Goal: Book appointment/travel/reservation

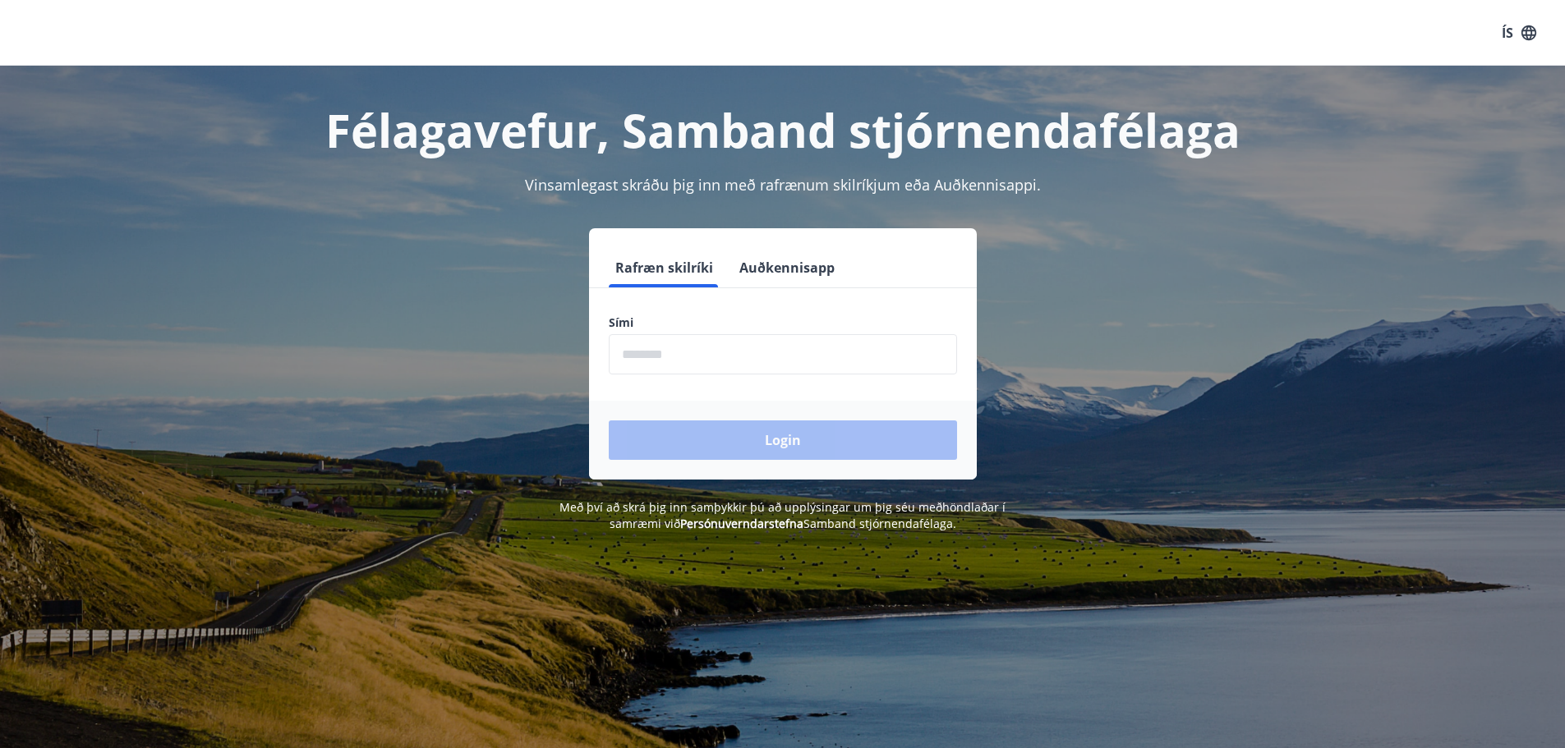
click at [691, 367] on input "phone" at bounding box center [783, 354] width 348 height 40
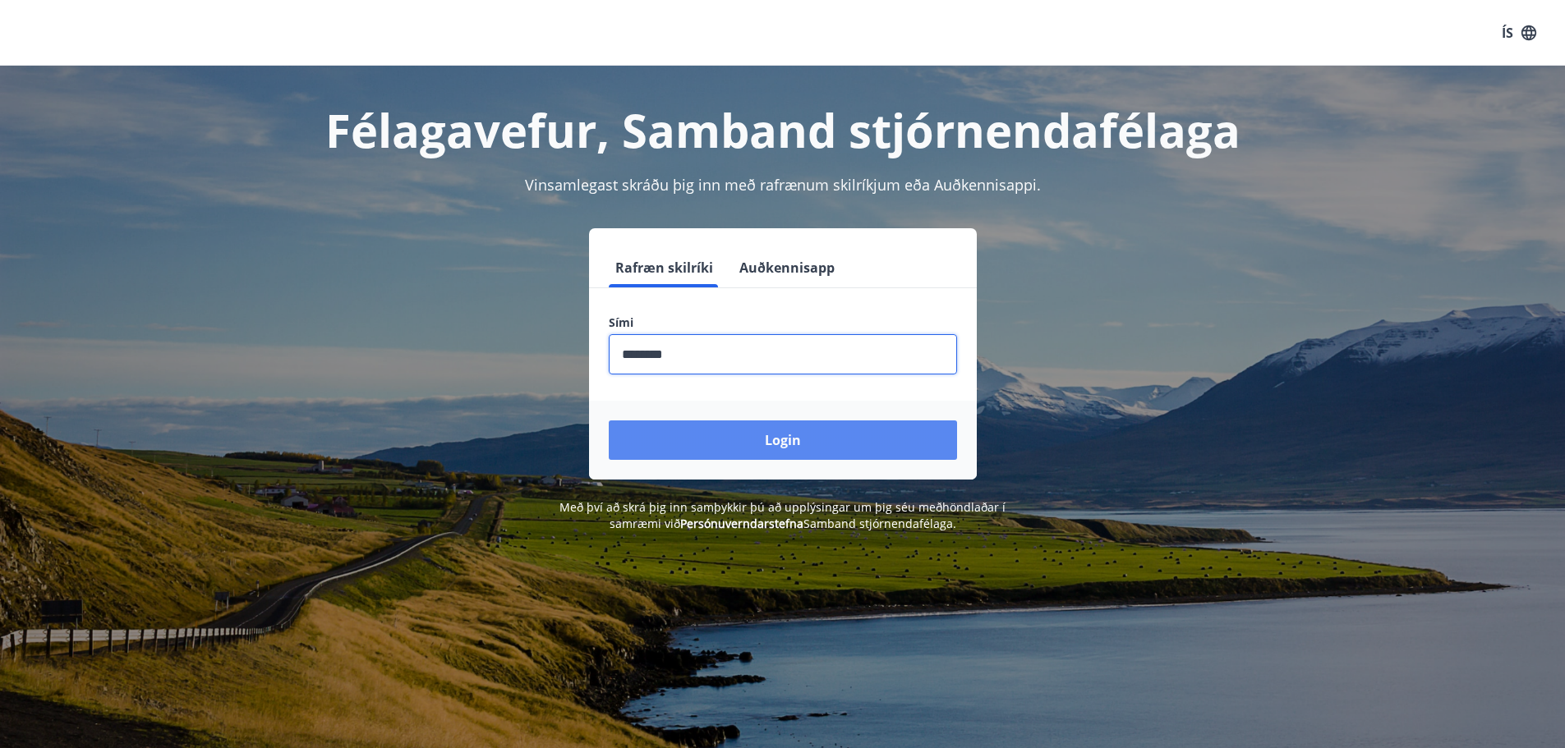
type input "********"
click at [795, 448] on button "Login" at bounding box center [783, 439] width 348 height 39
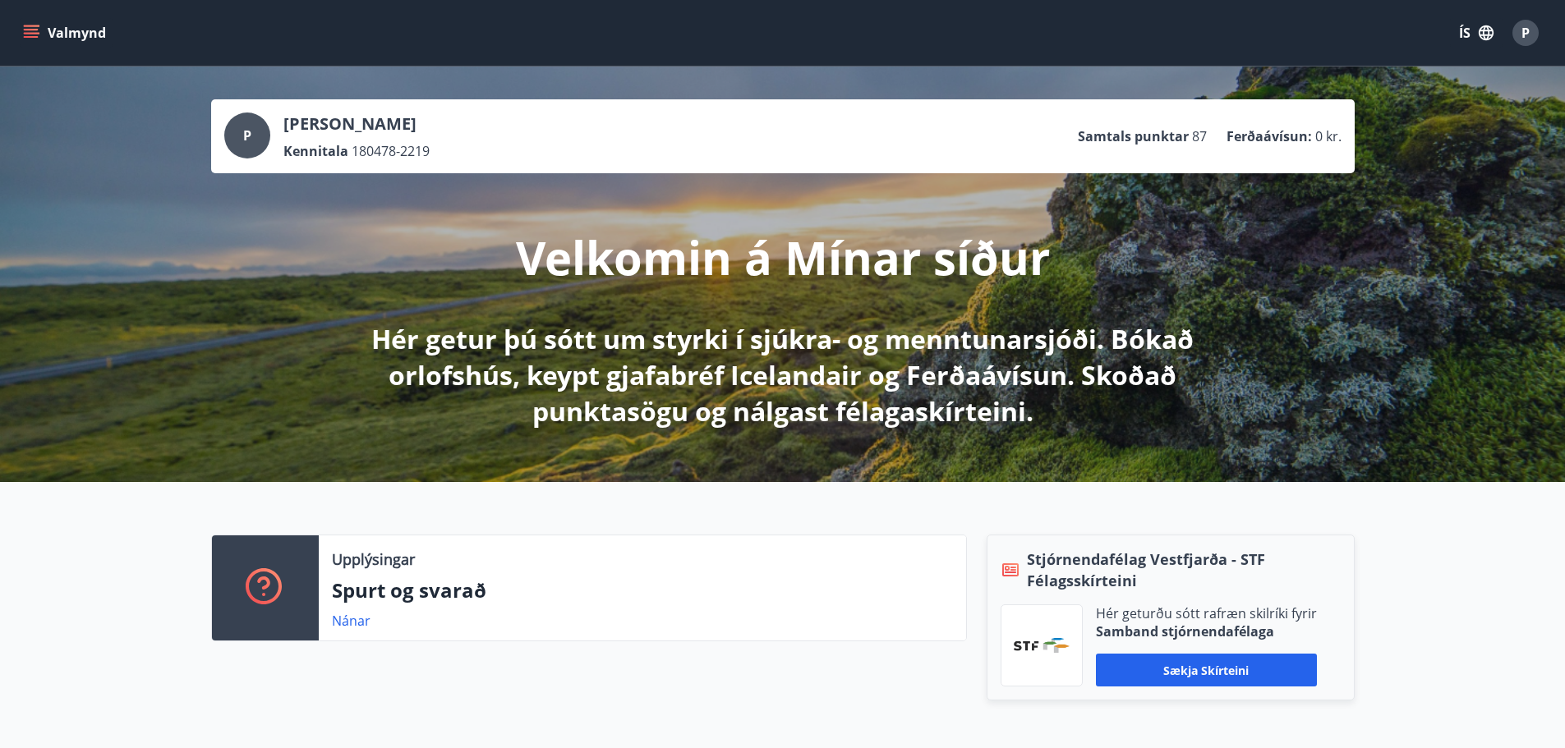
click at [40, 30] on button "Valmynd" at bounding box center [66, 33] width 93 height 30
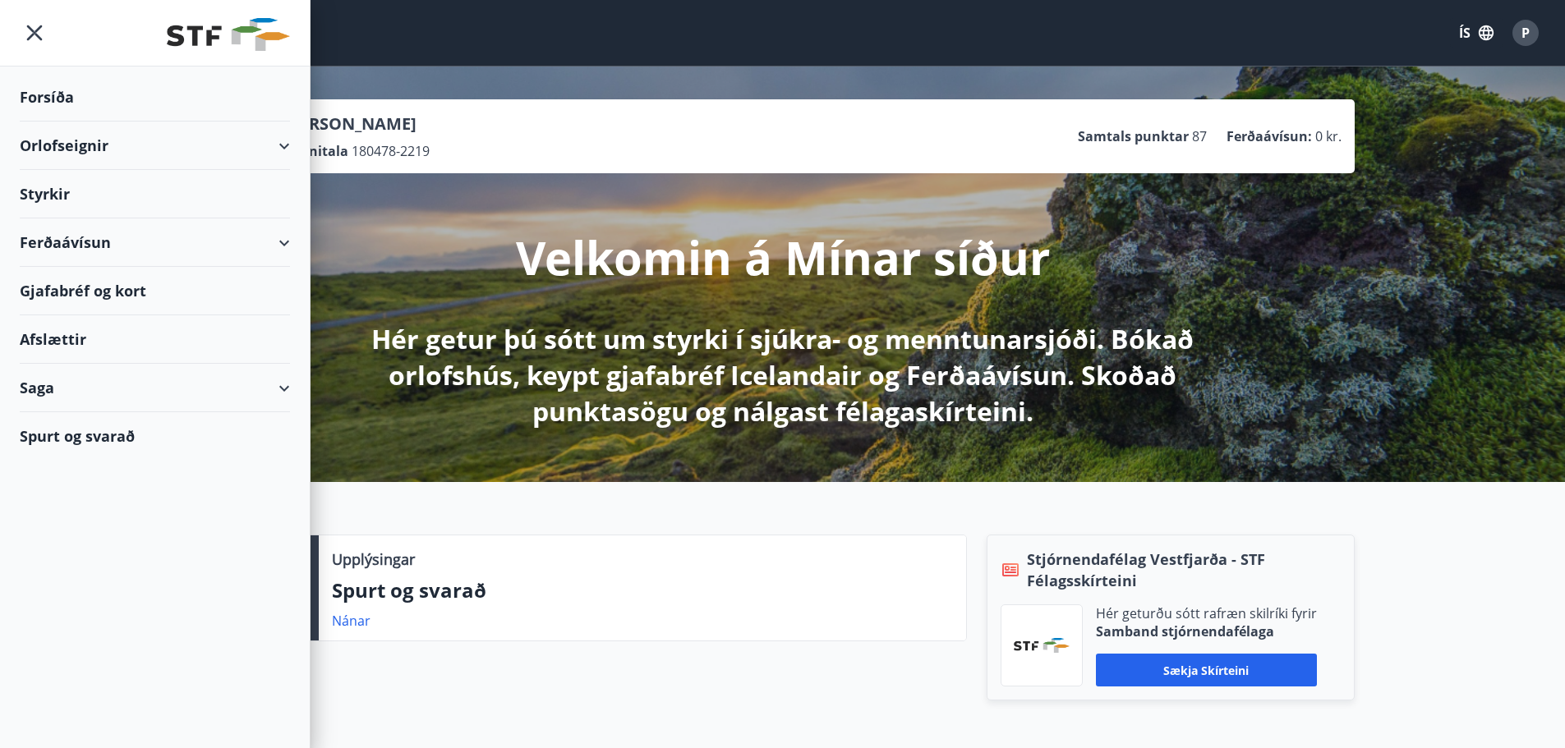
click at [299, 137] on div "Orlofseignir" at bounding box center [155, 146] width 310 height 48
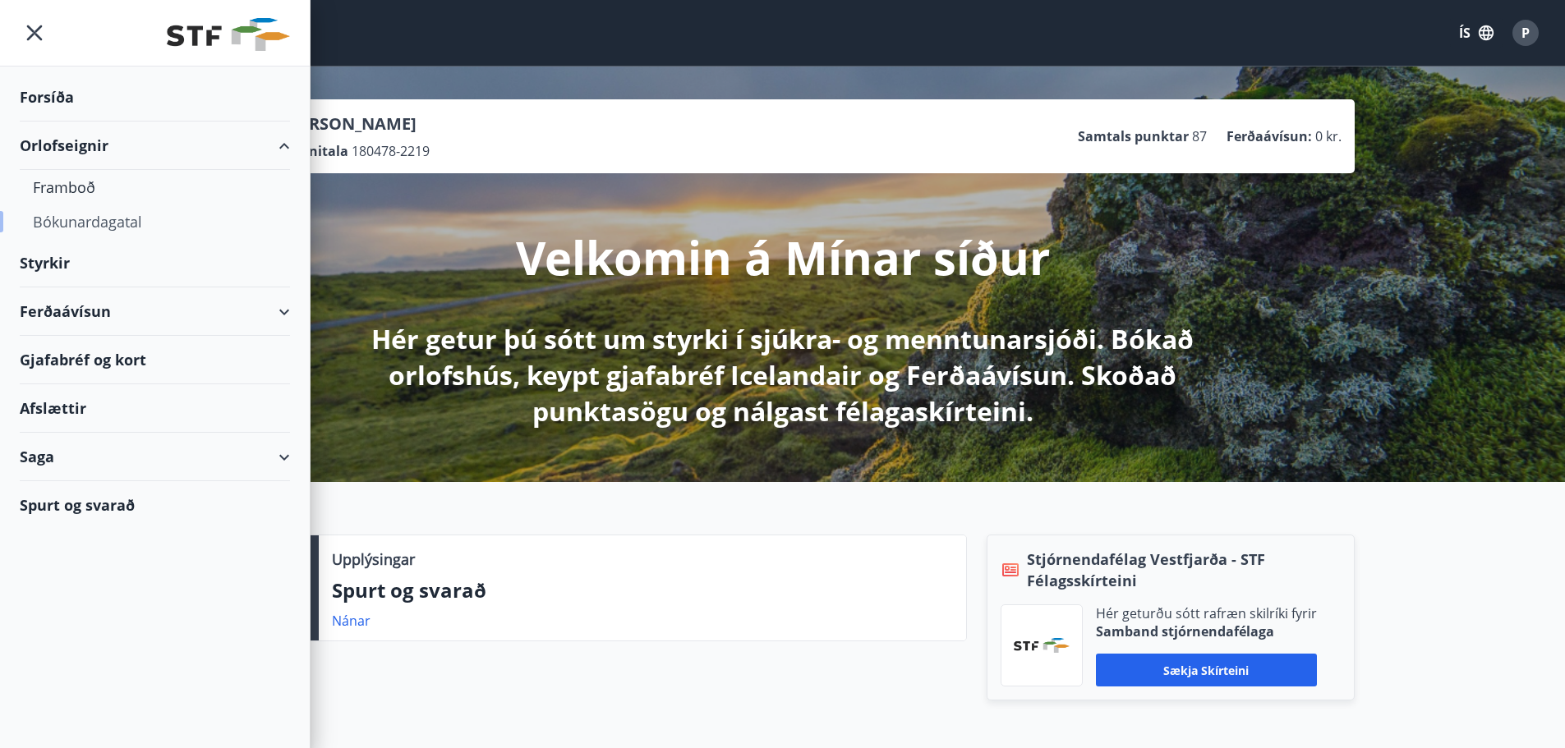
click at [94, 223] on div "Bókunardagatal" at bounding box center [155, 221] width 244 height 34
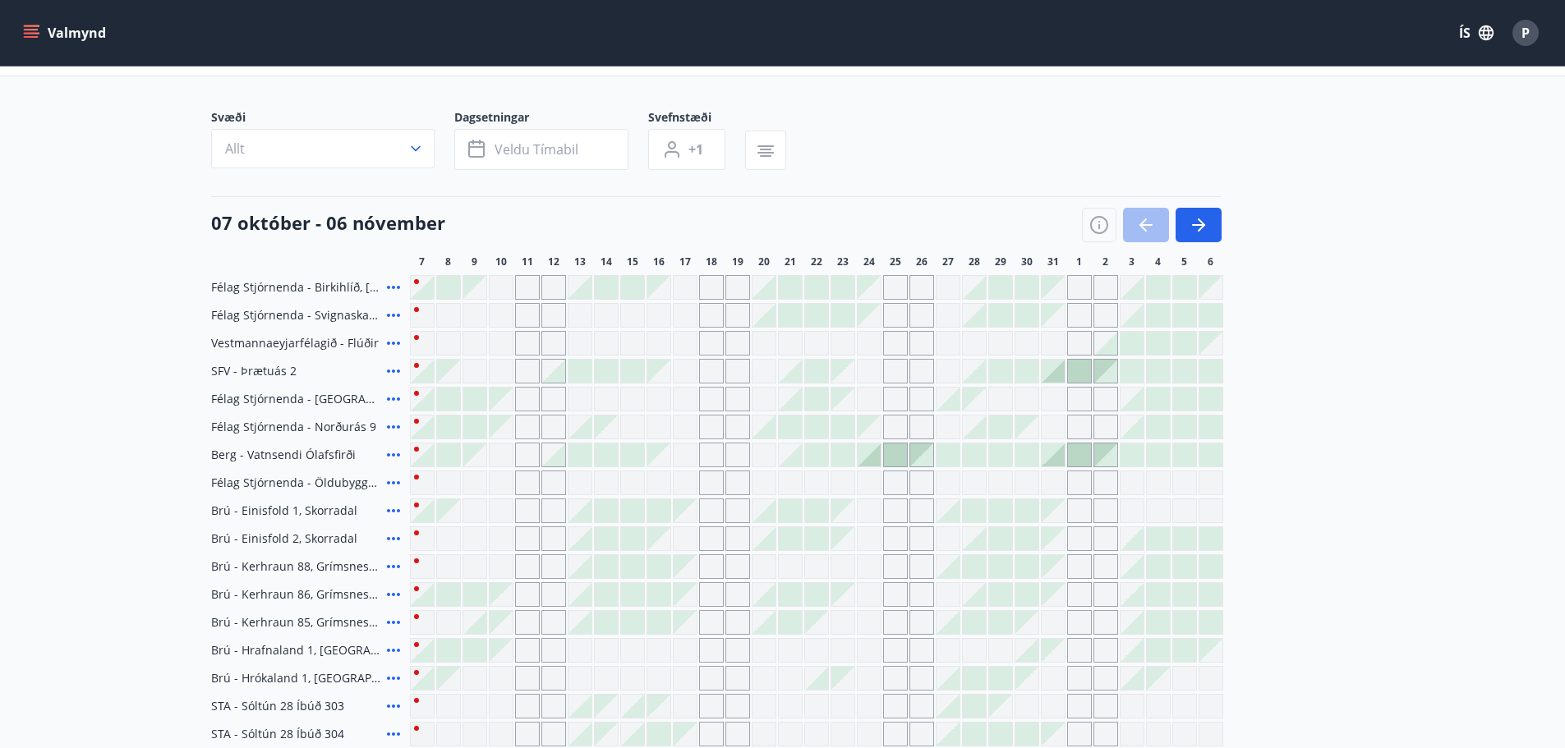
scroll to position [164, 0]
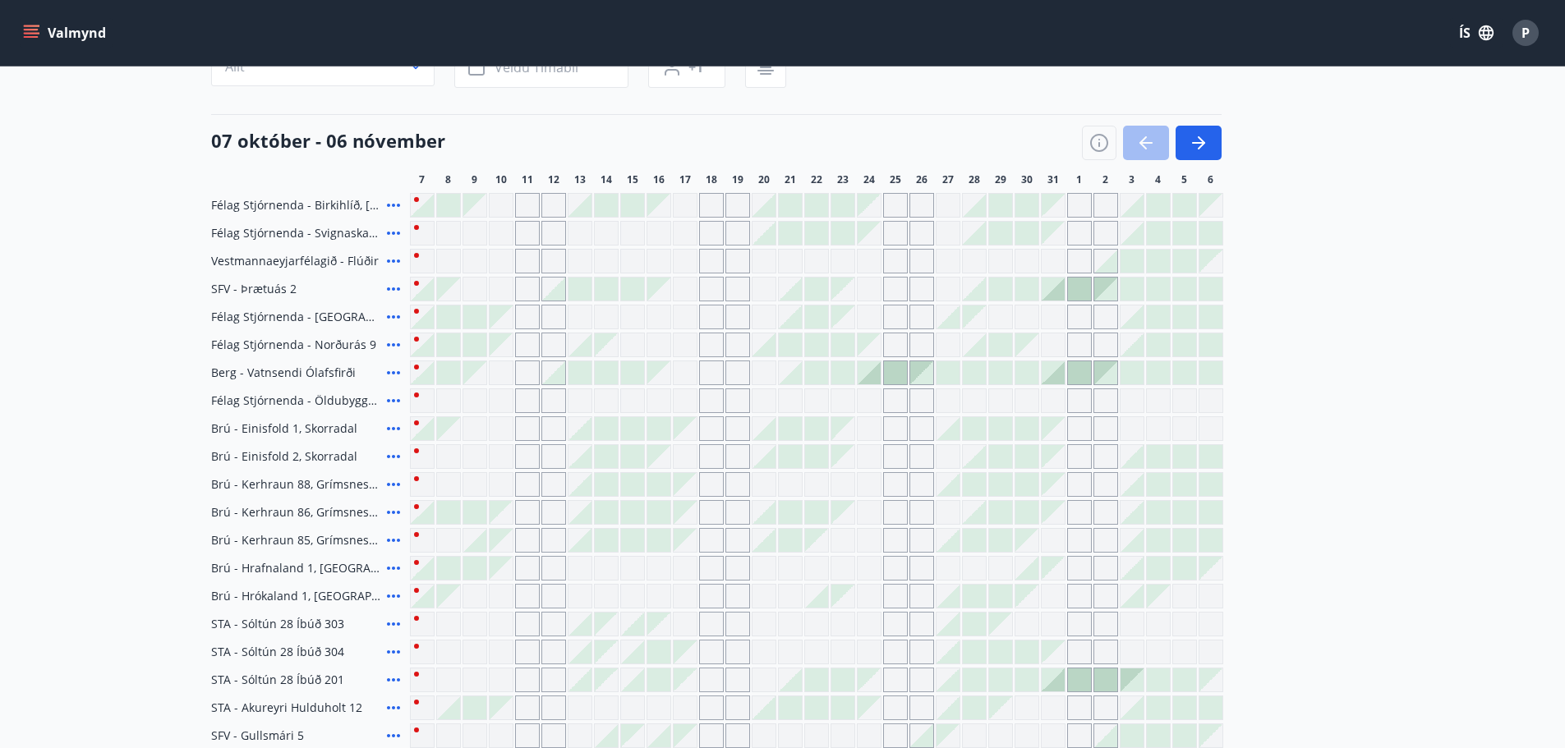
click at [907, 99] on div "Svæði Allt Dagsetningar Veldu tímabil Svefnstæði +1 07 október - 06 nóvember 7 …" at bounding box center [782, 499] width 1143 height 944
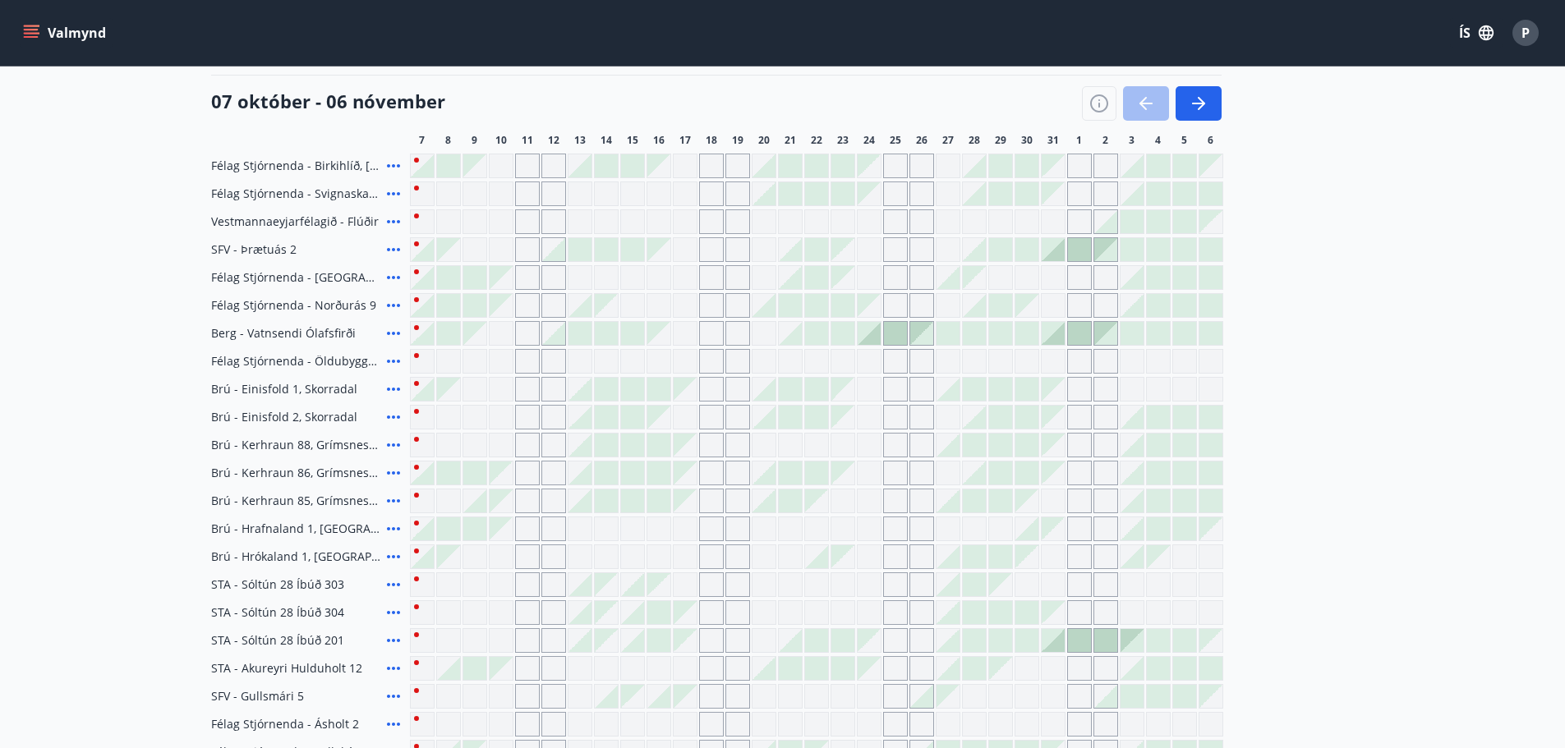
scroll to position [246, 0]
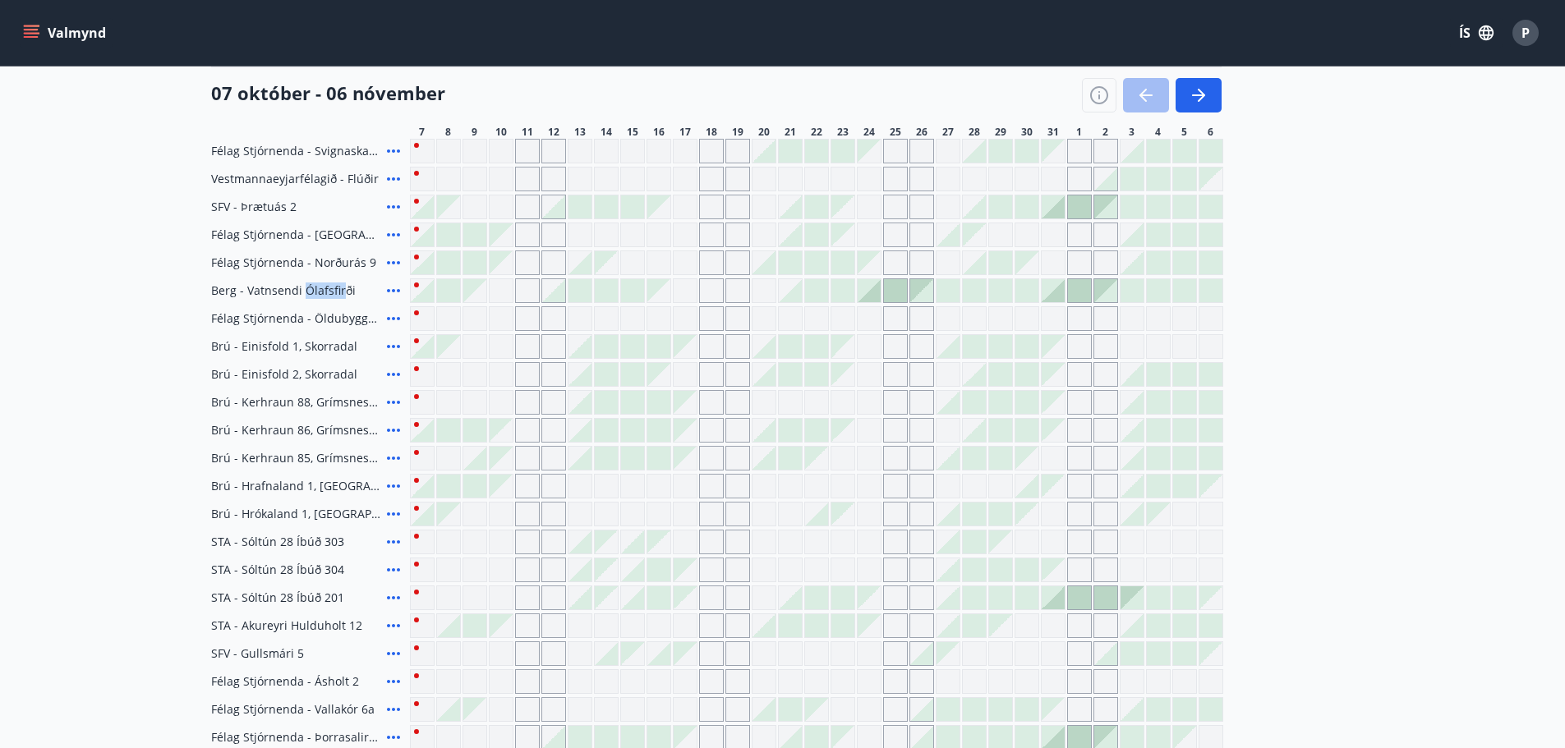
drag, startPoint x: 301, startPoint y: 292, endPoint x: 342, endPoint y: 293, distance: 41.9
click at [342, 293] on span "Berg - Vatnsendi Ólafsfirði" at bounding box center [283, 291] width 145 height 16
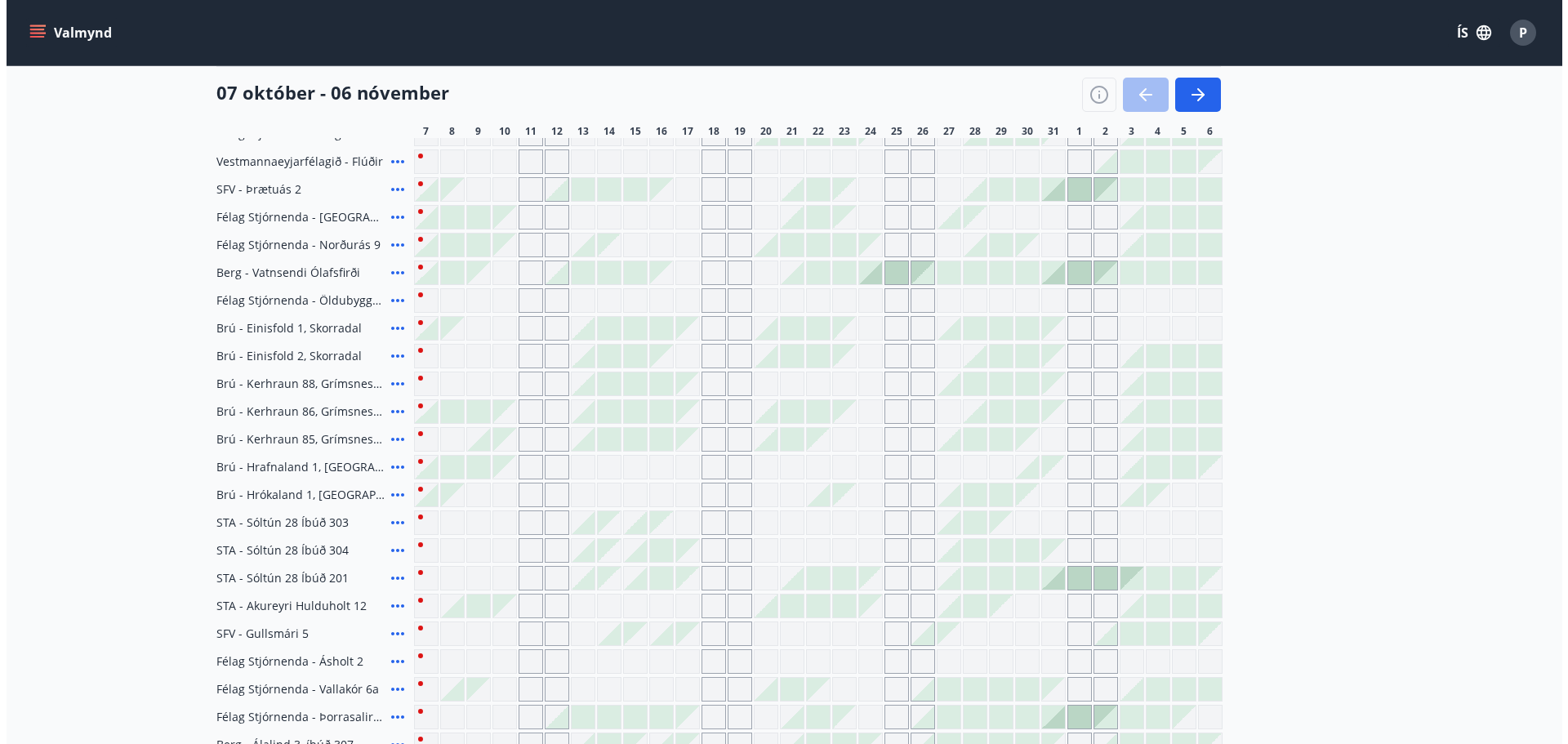
scroll to position [0, 0]
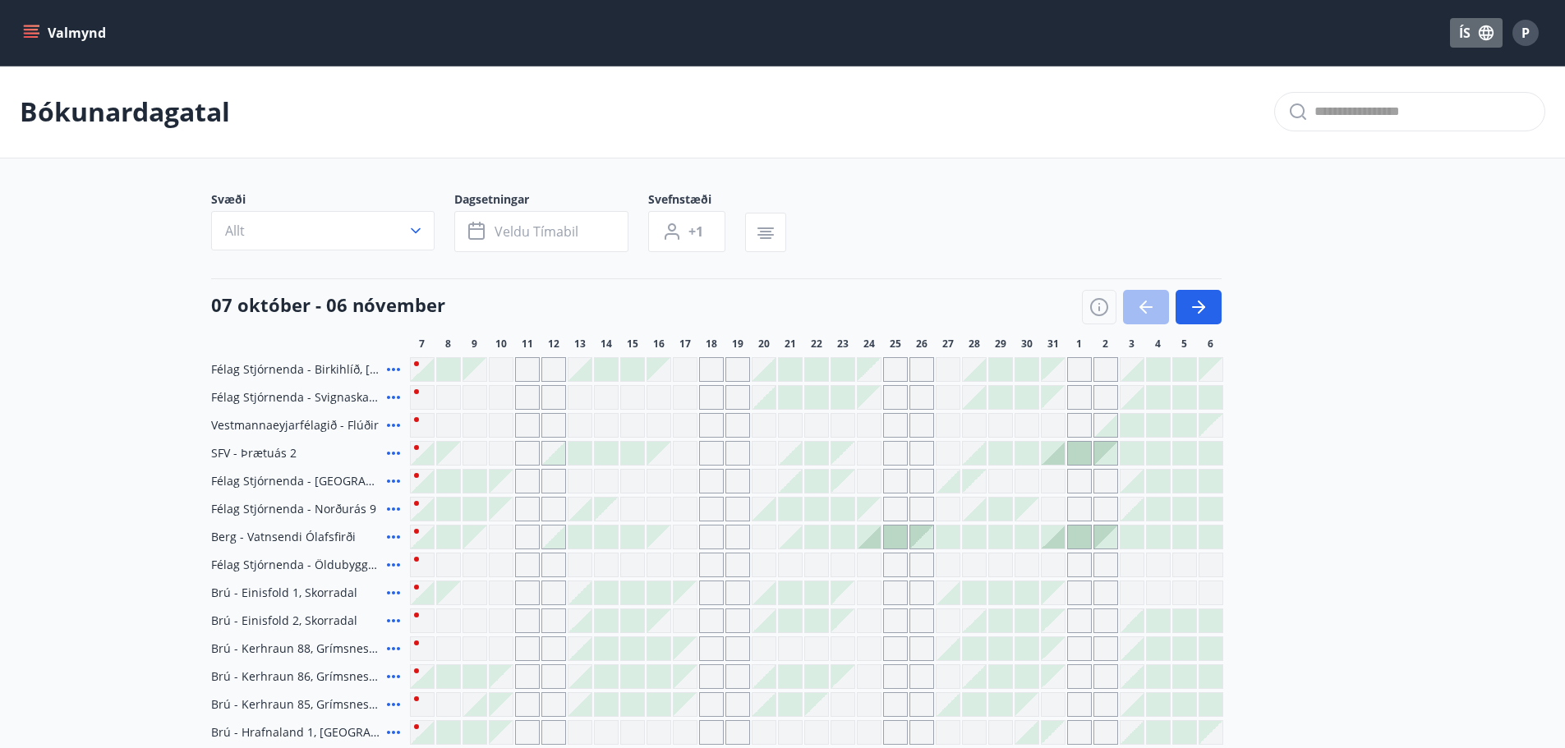
click at [1482, 30] on icon "button" at bounding box center [1486, 33] width 18 height 18
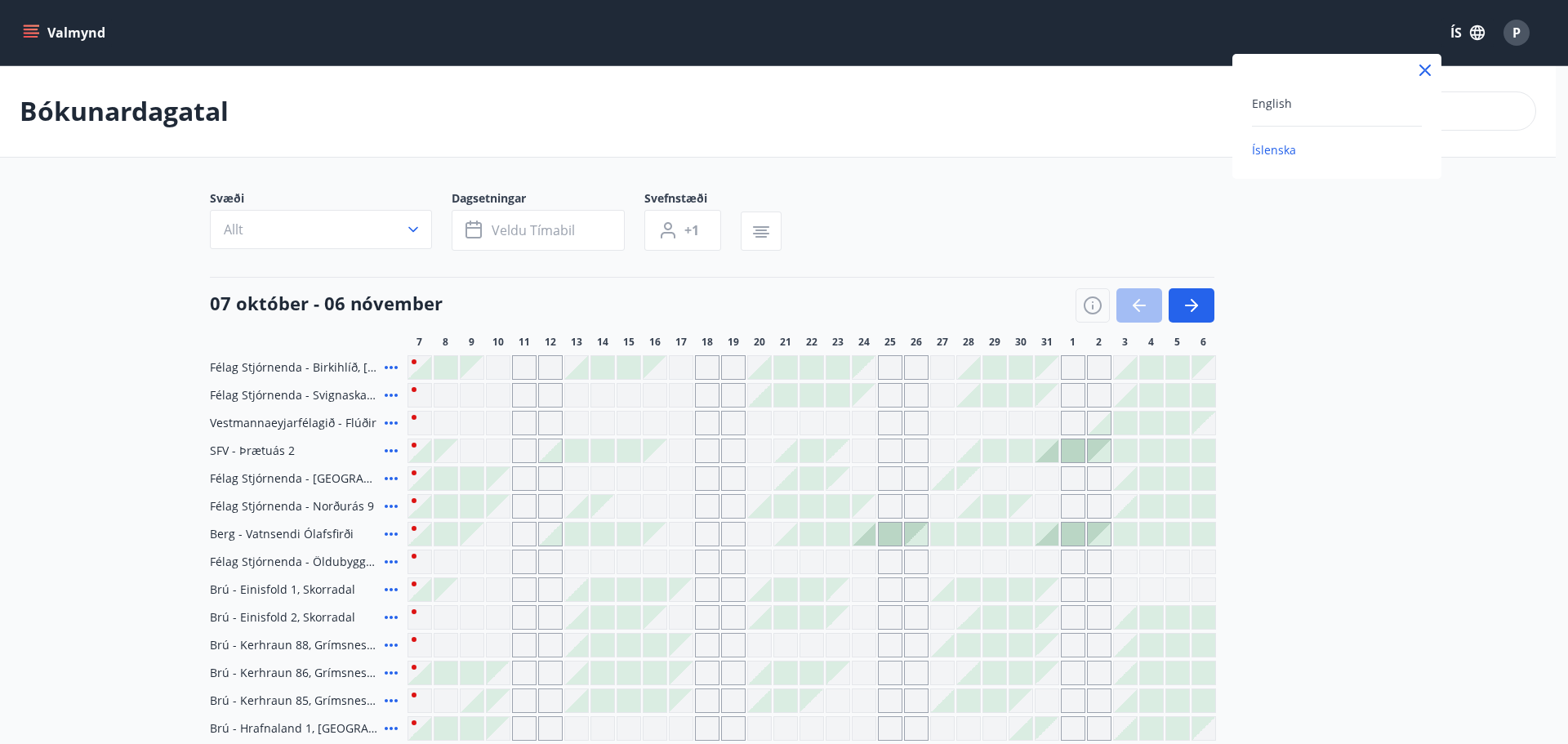
click at [1496, 58] on div at bounding box center [784, 372] width 1568 height 744
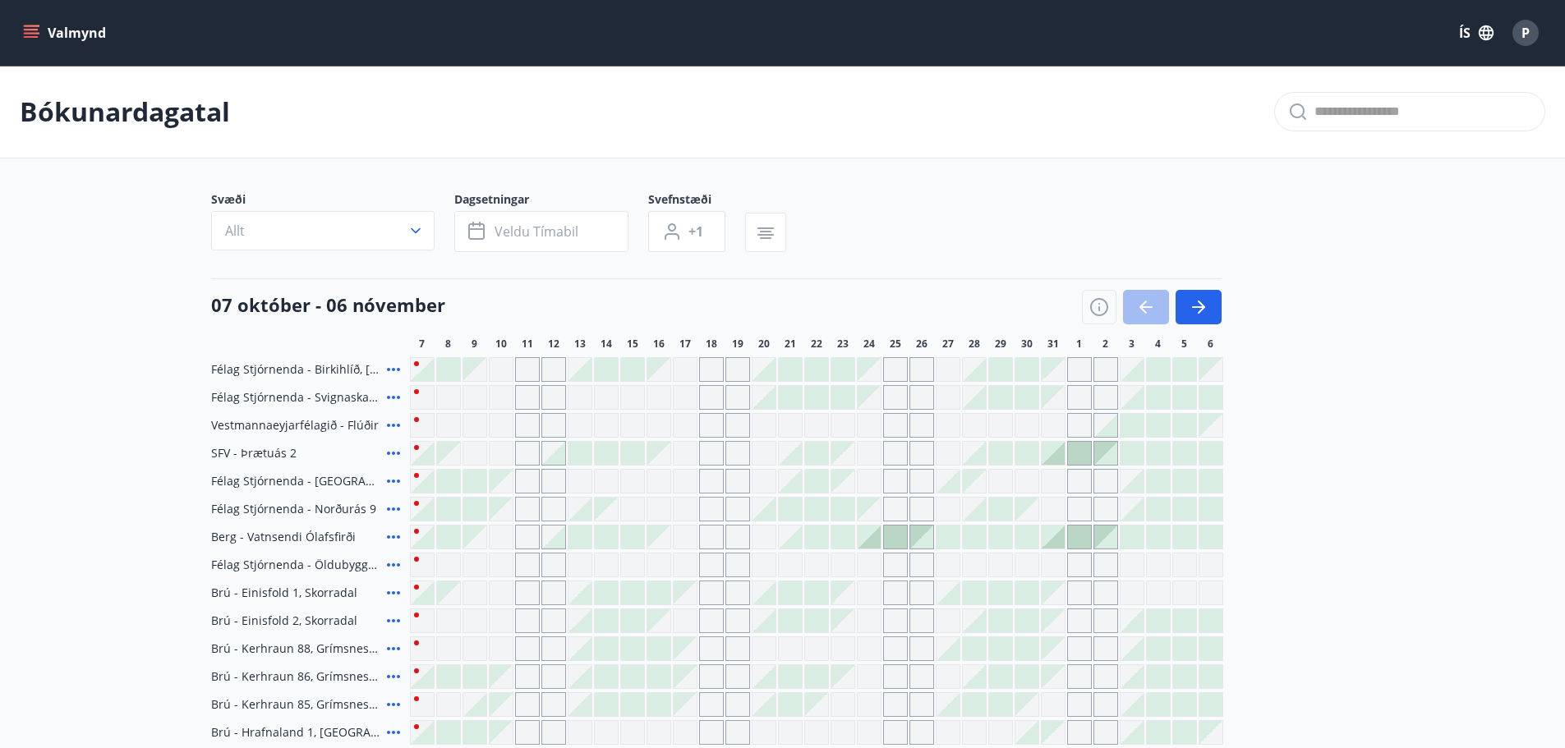
click at [1531, 38] on div "P" at bounding box center [1525, 33] width 26 height 26
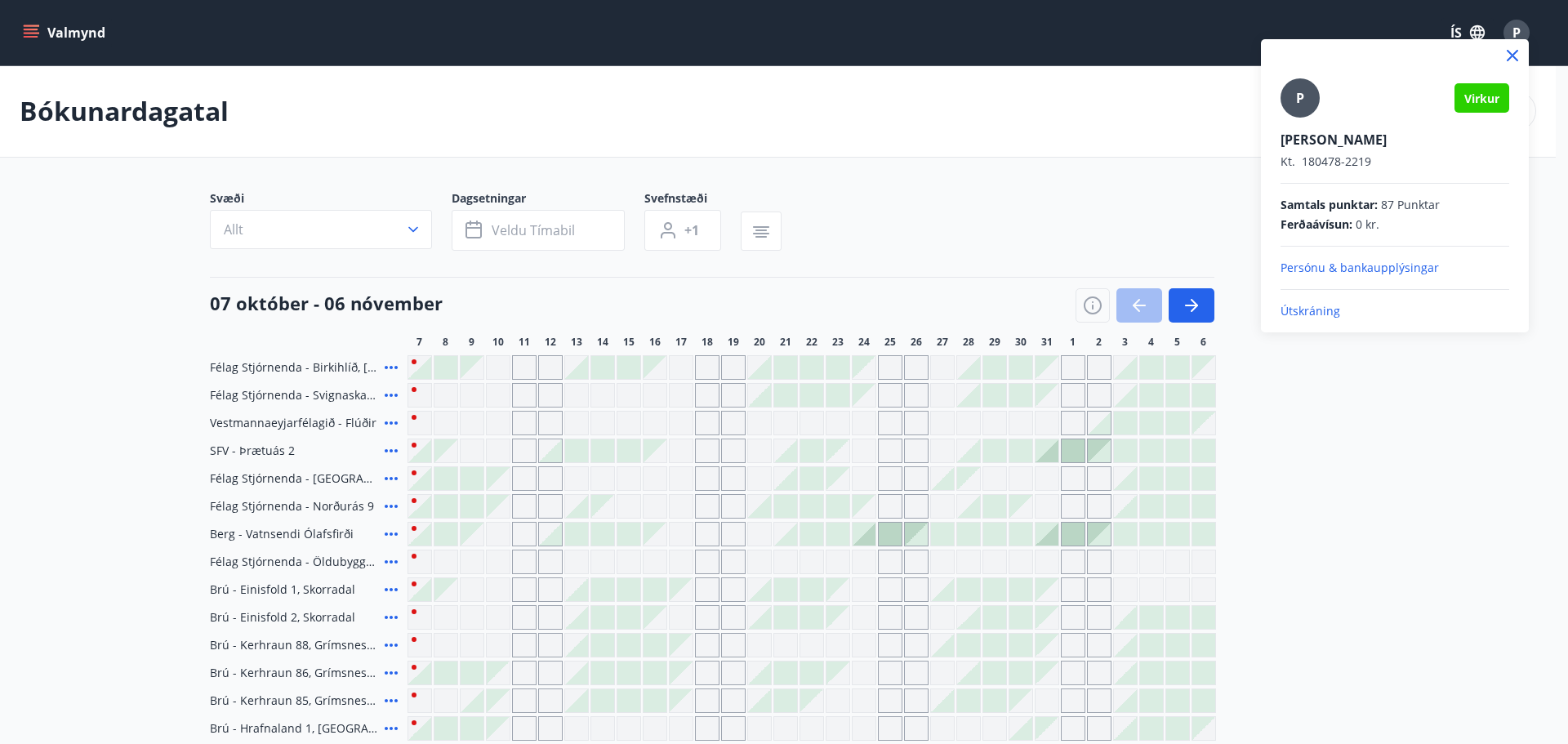
click at [1331, 316] on p "Útskráning" at bounding box center [1395, 311] width 229 height 16
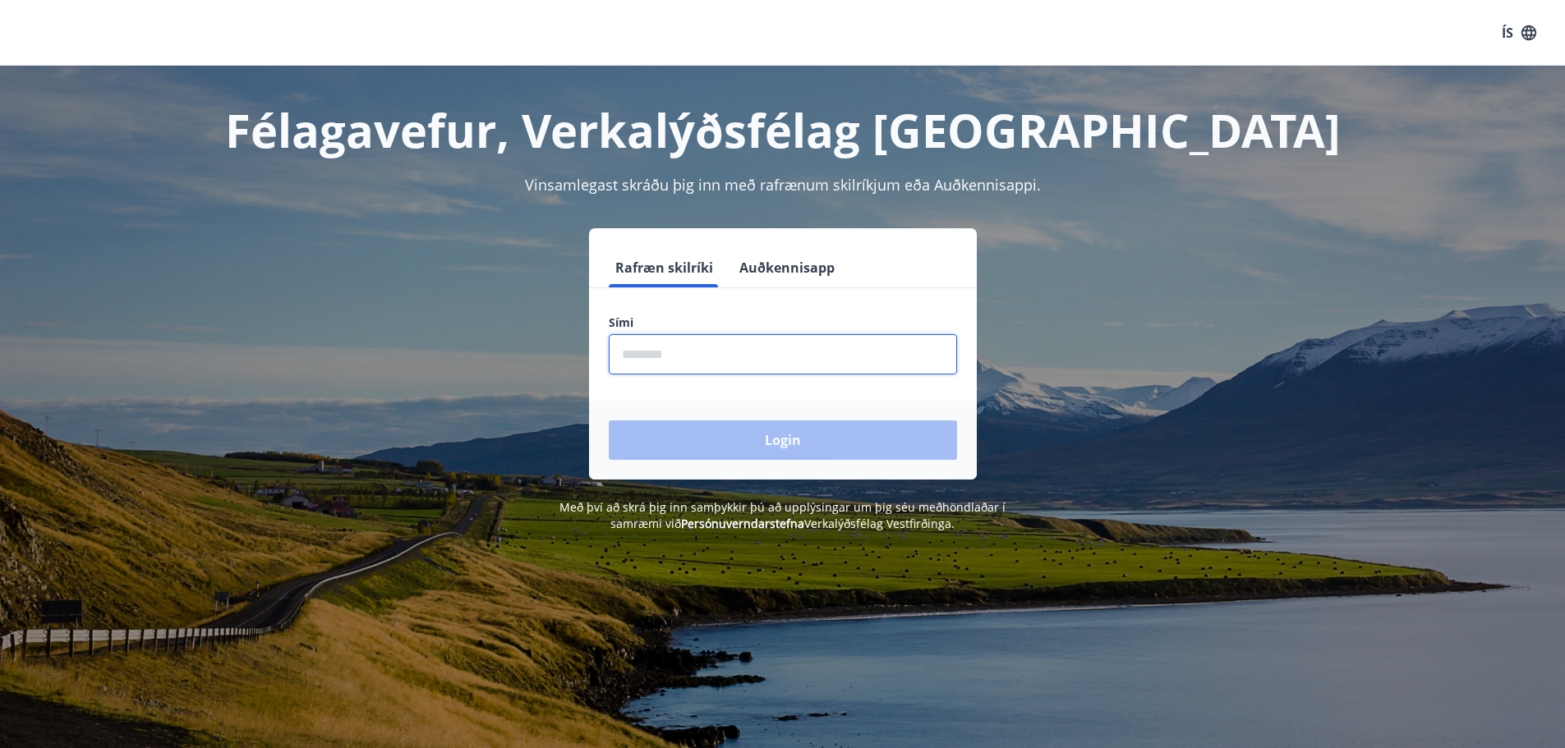
click at [848, 344] on input "phone" at bounding box center [783, 354] width 348 height 40
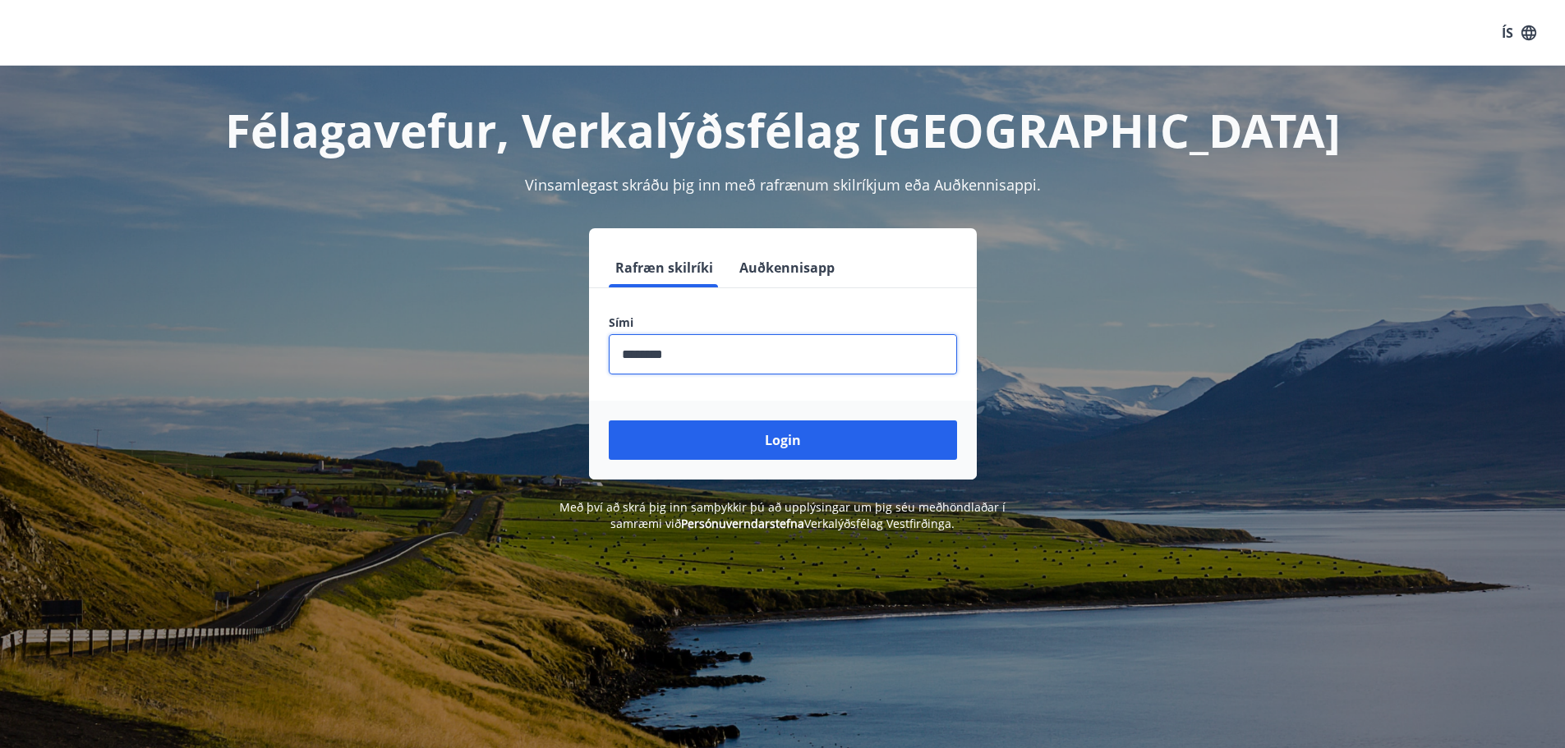
type input "********"
click at [609, 420] on button "Login" at bounding box center [783, 439] width 348 height 39
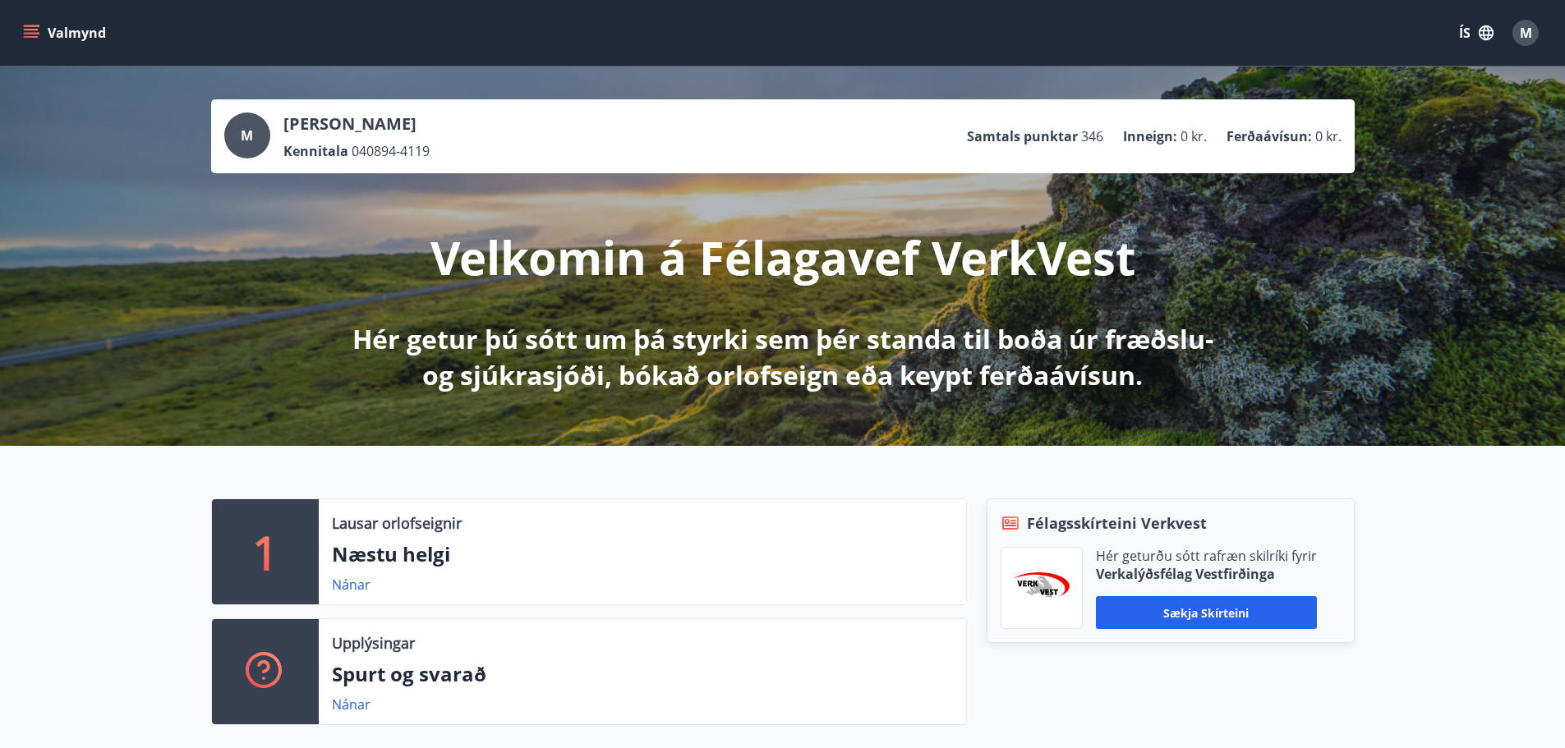
click at [23, 21] on button "Valmynd" at bounding box center [66, 33] width 93 height 30
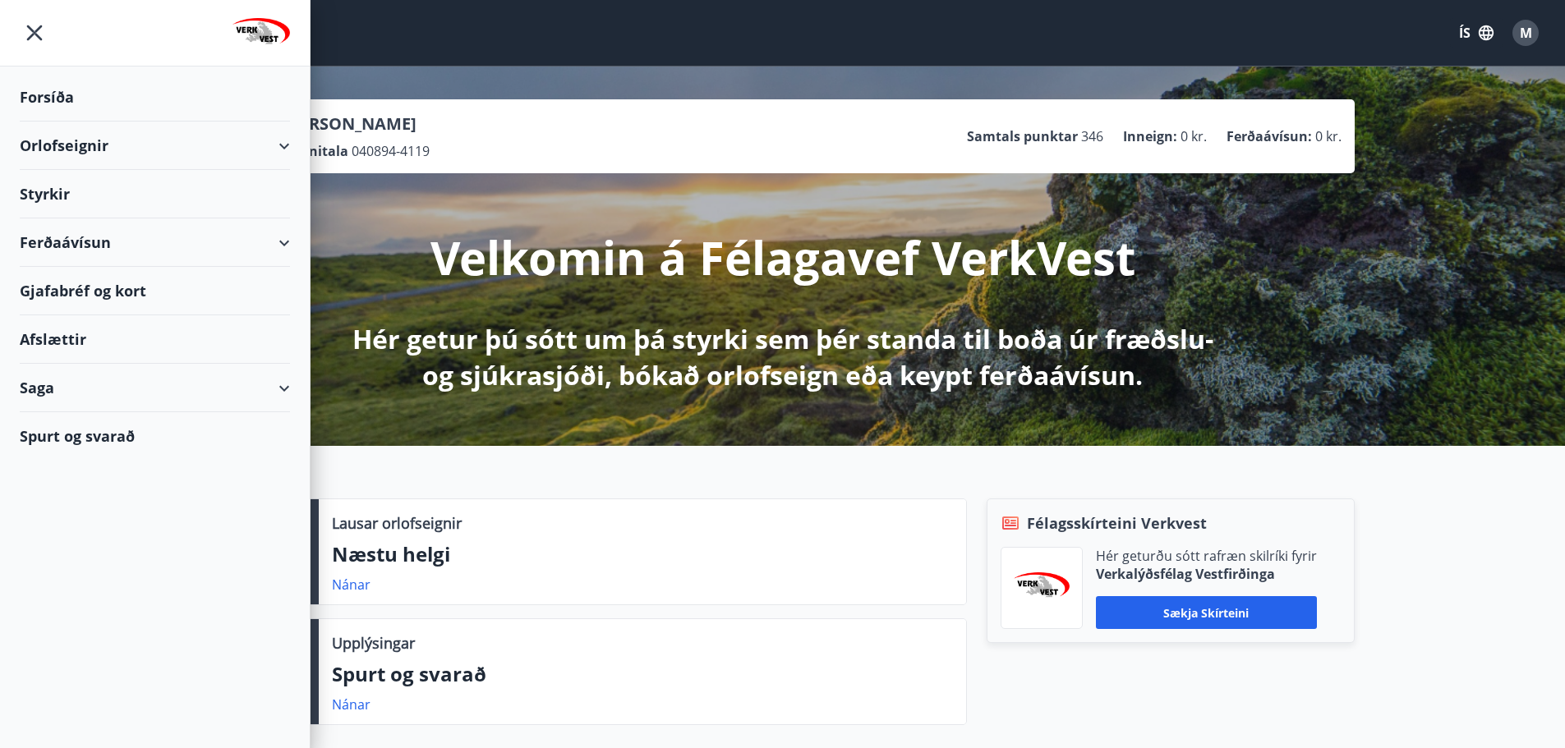
click at [221, 140] on div "Orlofseignir" at bounding box center [155, 146] width 270 height 48
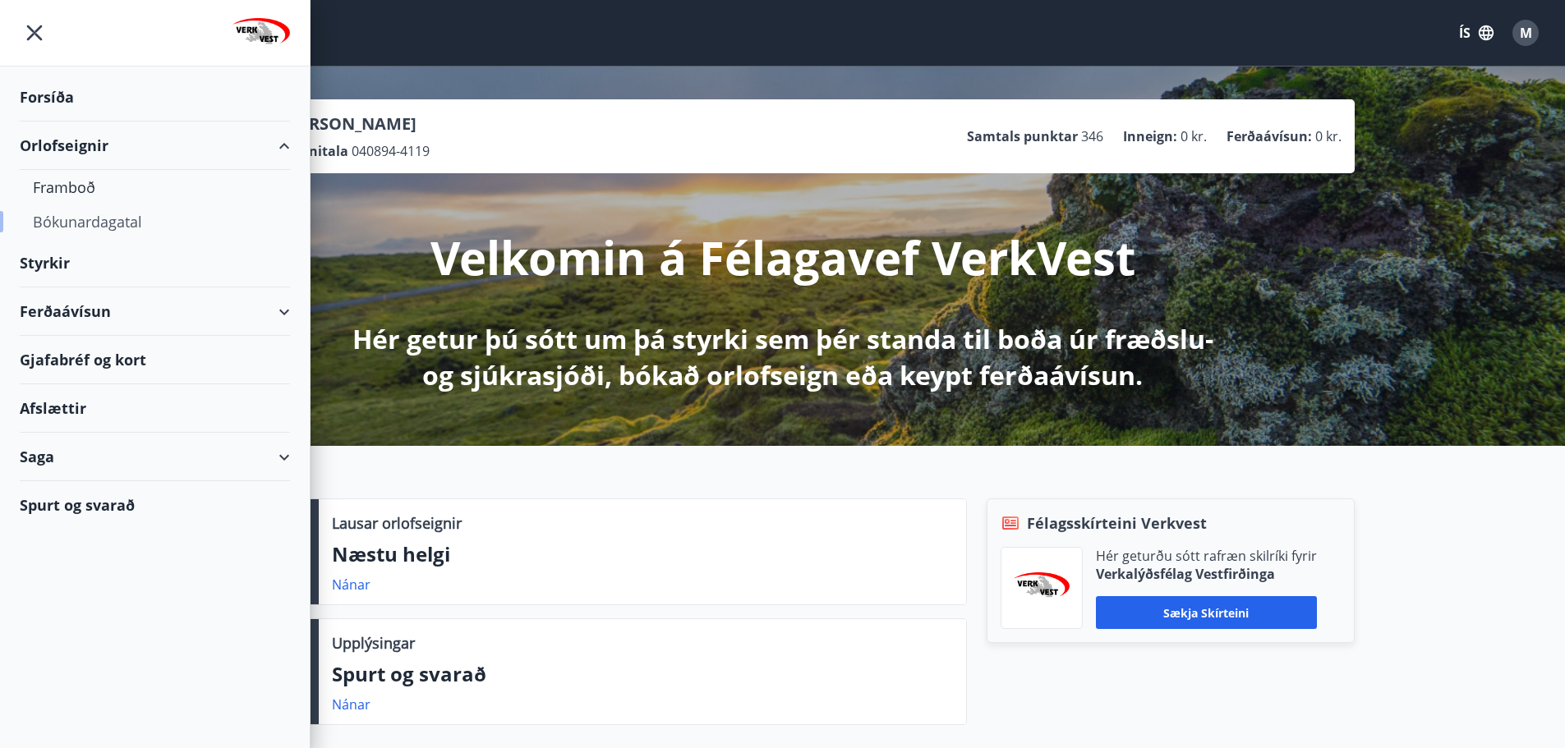
click at [134, 221] on div "Bókunardagatal" at bounding box center [155, 221] width 244 height 34
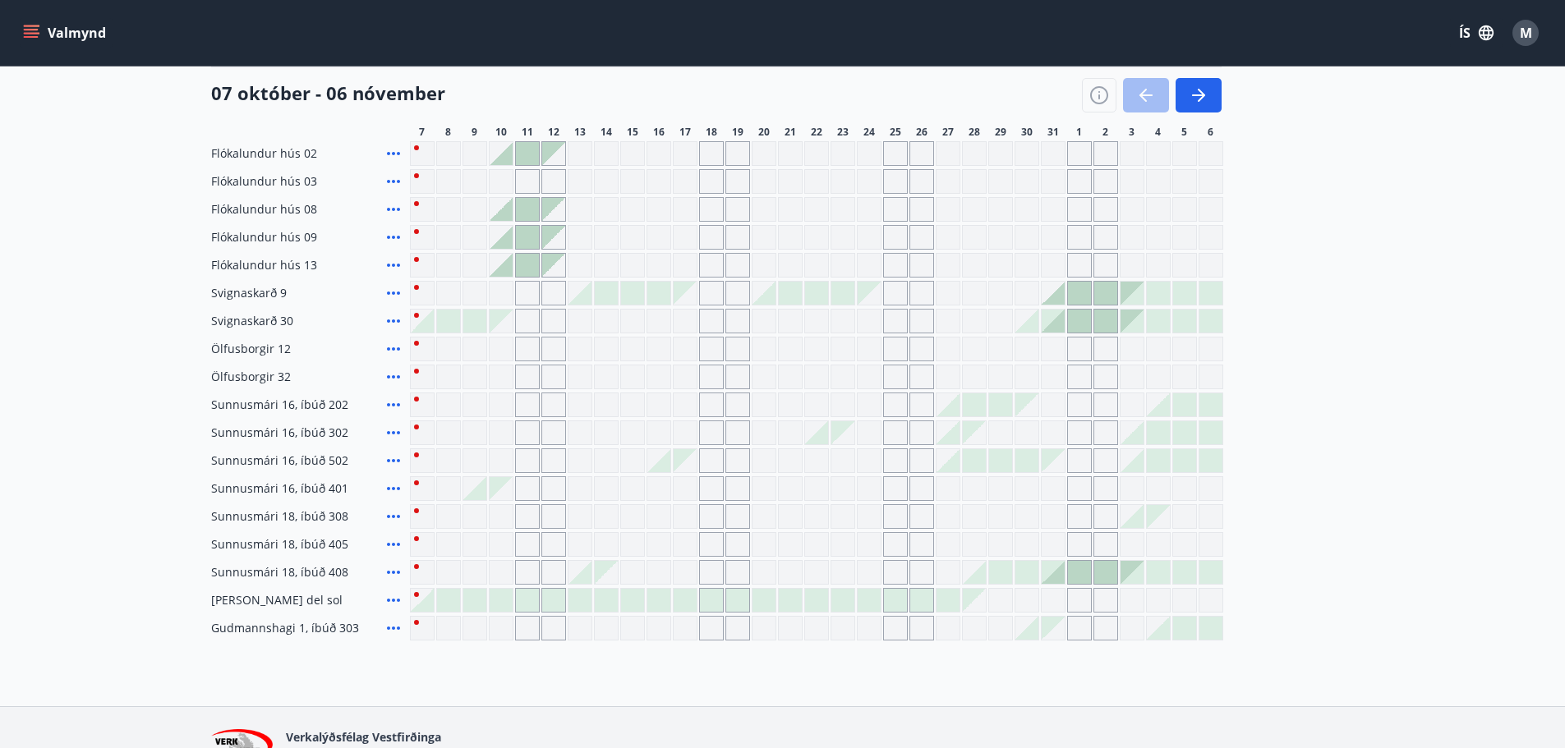
scroll to position [164, 0]
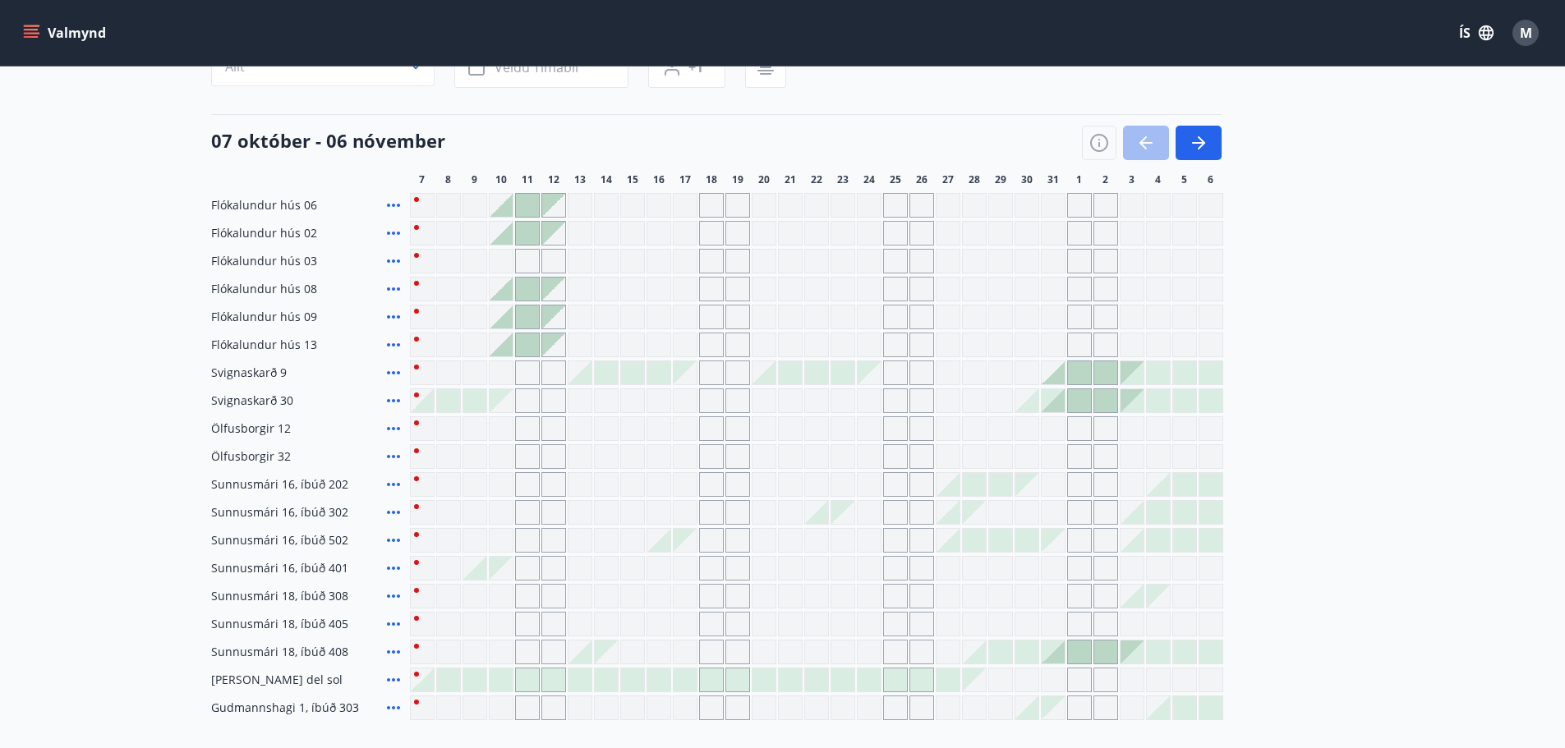
click at [638, 372] on div at bounding box center [632, 372] width 23 height 23
click at [669, 374] on div at bounding box center [658, 372] width 23 height 23
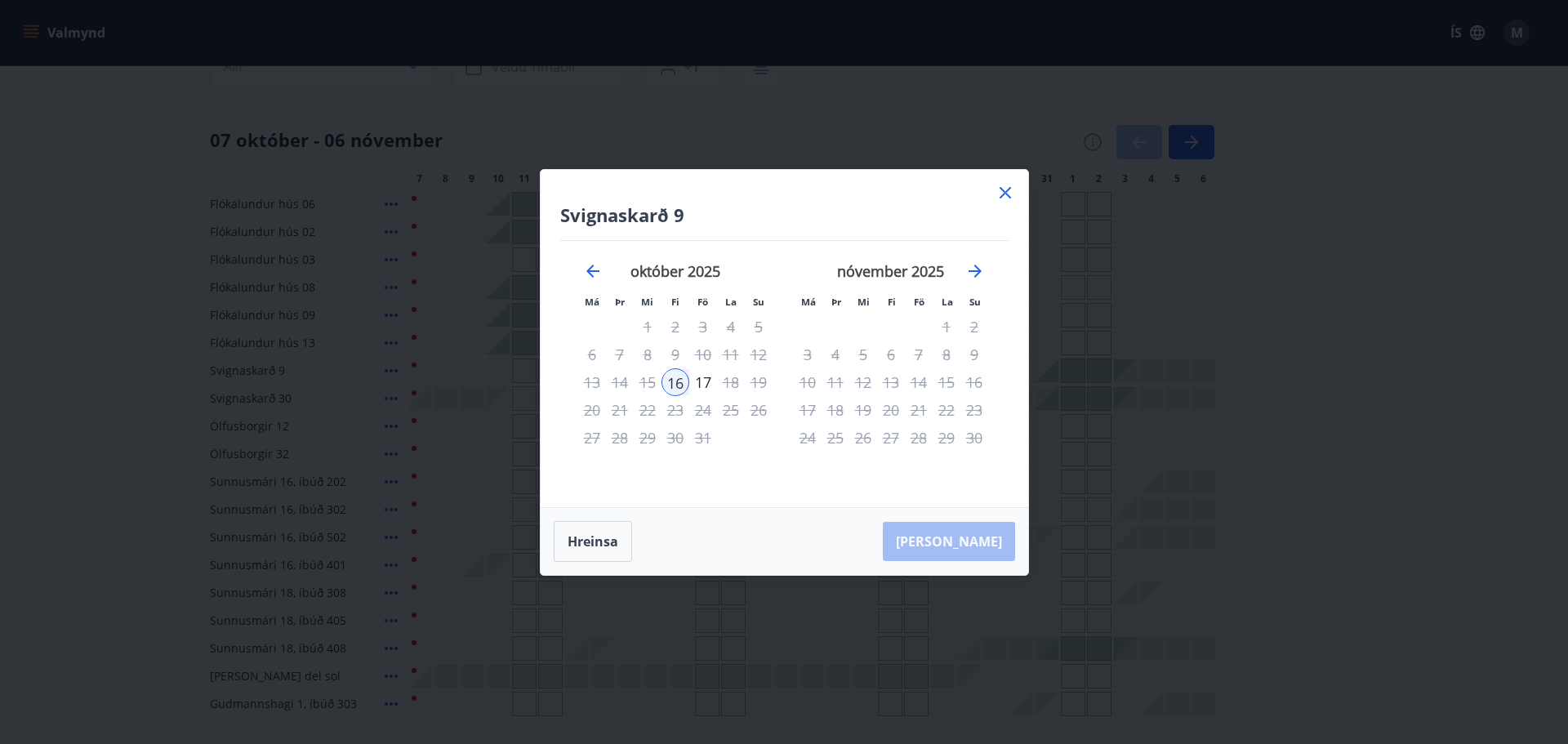
click at [1007, 185] on icon at bounding box center [1005, 193] width 20 height 20
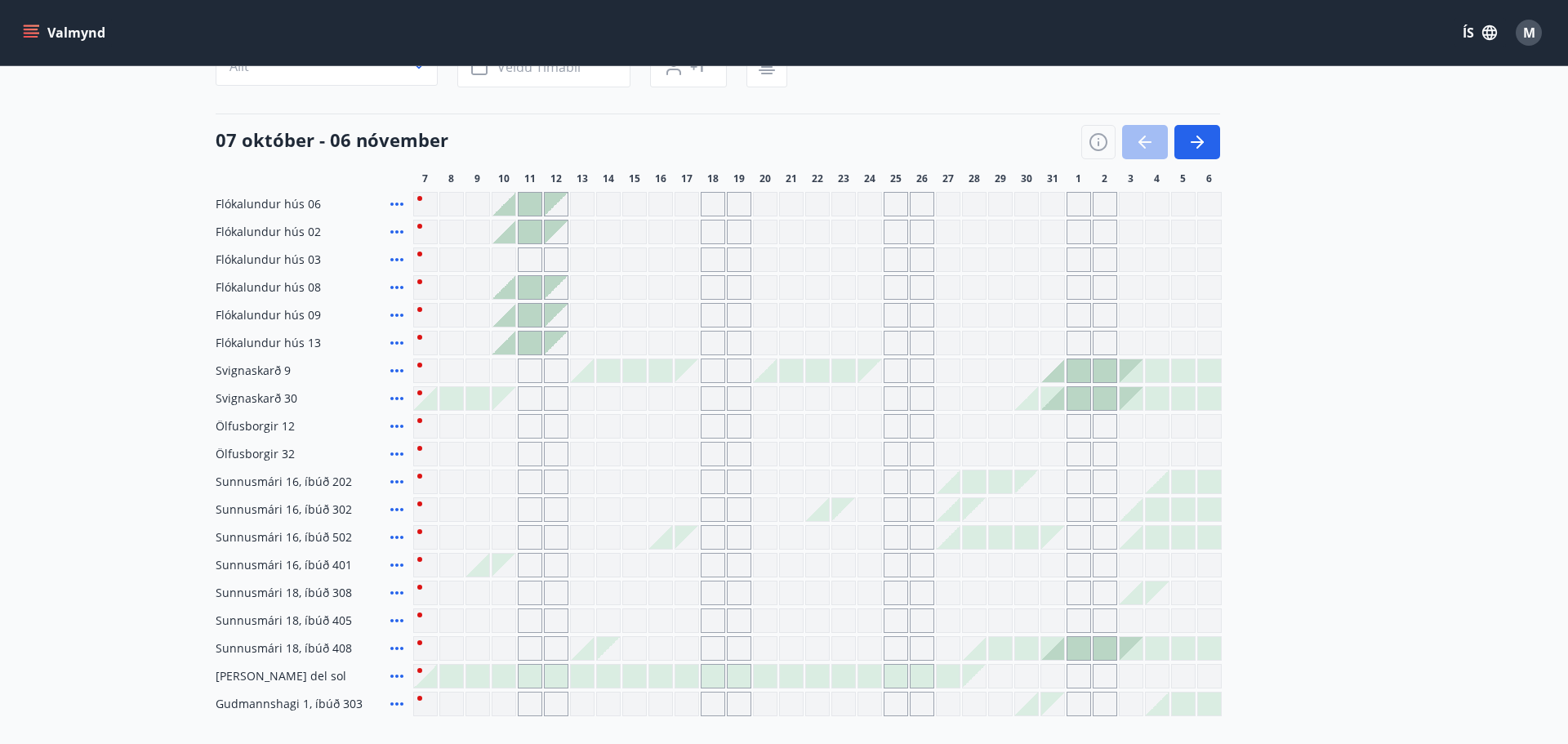
click at [1006, 194] on div "Gráir dagar eru ekki bókanlegir" at bounding box center [1000, 204] width 25 height 25
click at [655, 676] on div at bounding box center [654, 676] width 23 height 23
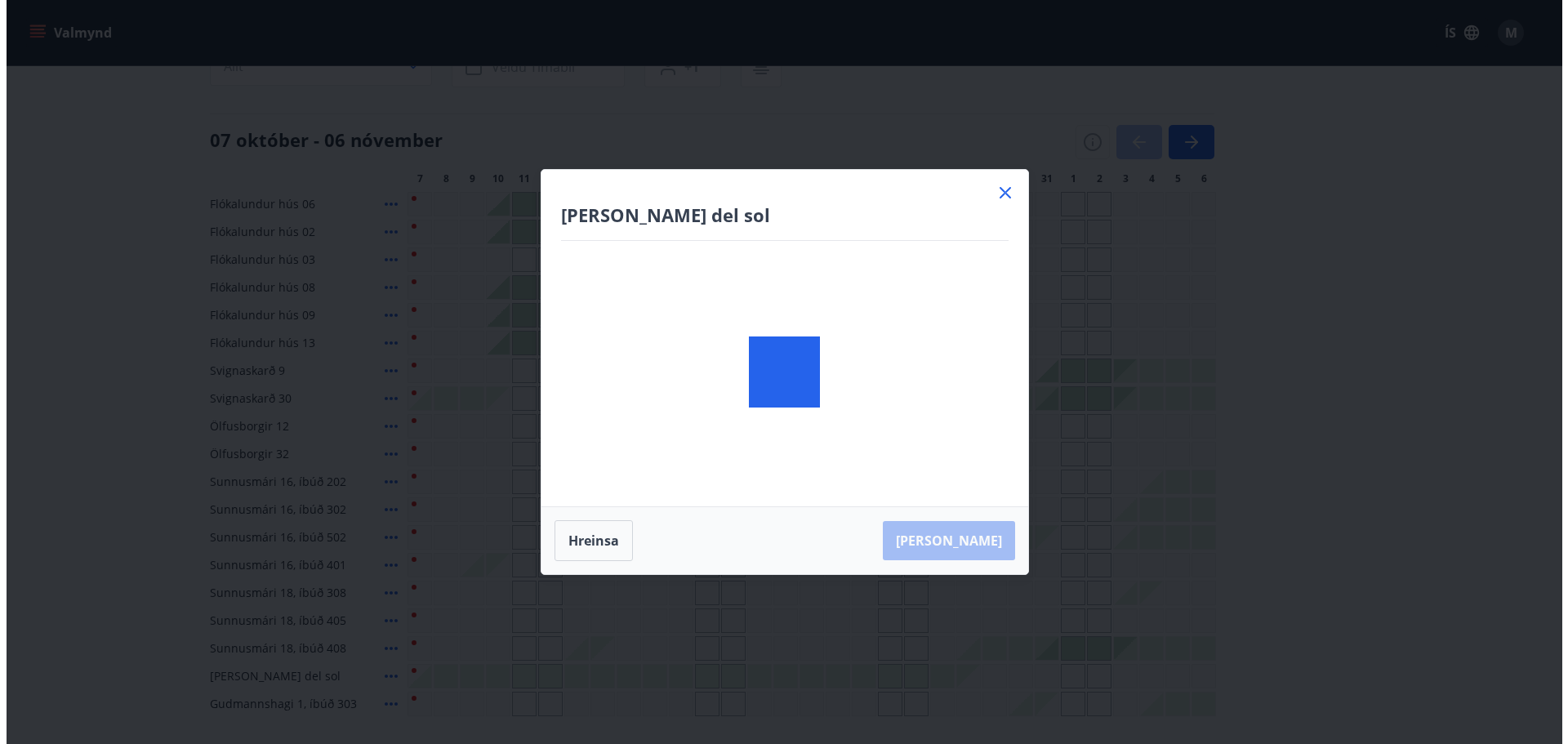
scroll to position [245, 0]
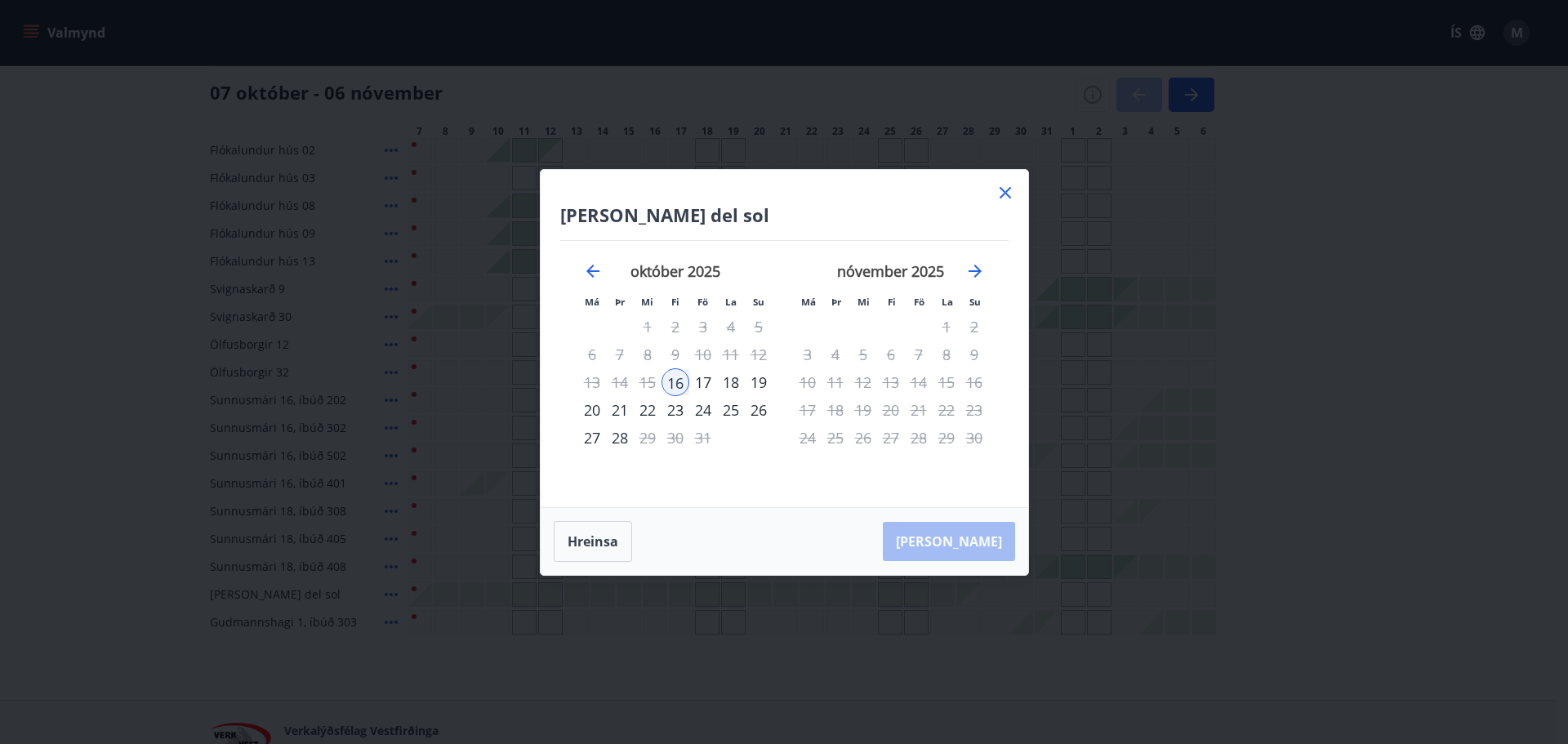
click at [1008, 194] on icon at bounding box center [1005, 193] width 20 height 20
click at [1008, 194] on div "Gráir dagar eru ekki bókanlegir" at bounding box center [1020, 206] width 25 height 25
click at [1009, 187] on div "Flókalundur hús 06 Flókalundur hús 02 Flókalundur hús 03 Flókalundur hús 08 Fló…" at bounding box center [778, 372] width 1136 height 524
click at [1003, 189] on div "Gráir dagar eru ekki bókanlegir" at bounding box center [994, 178] width 25 height 25
click at [1004, 194] on div "Gráir dagar eru ekki bókanlegir" at bounding box center [994, 206] width 25 height 25
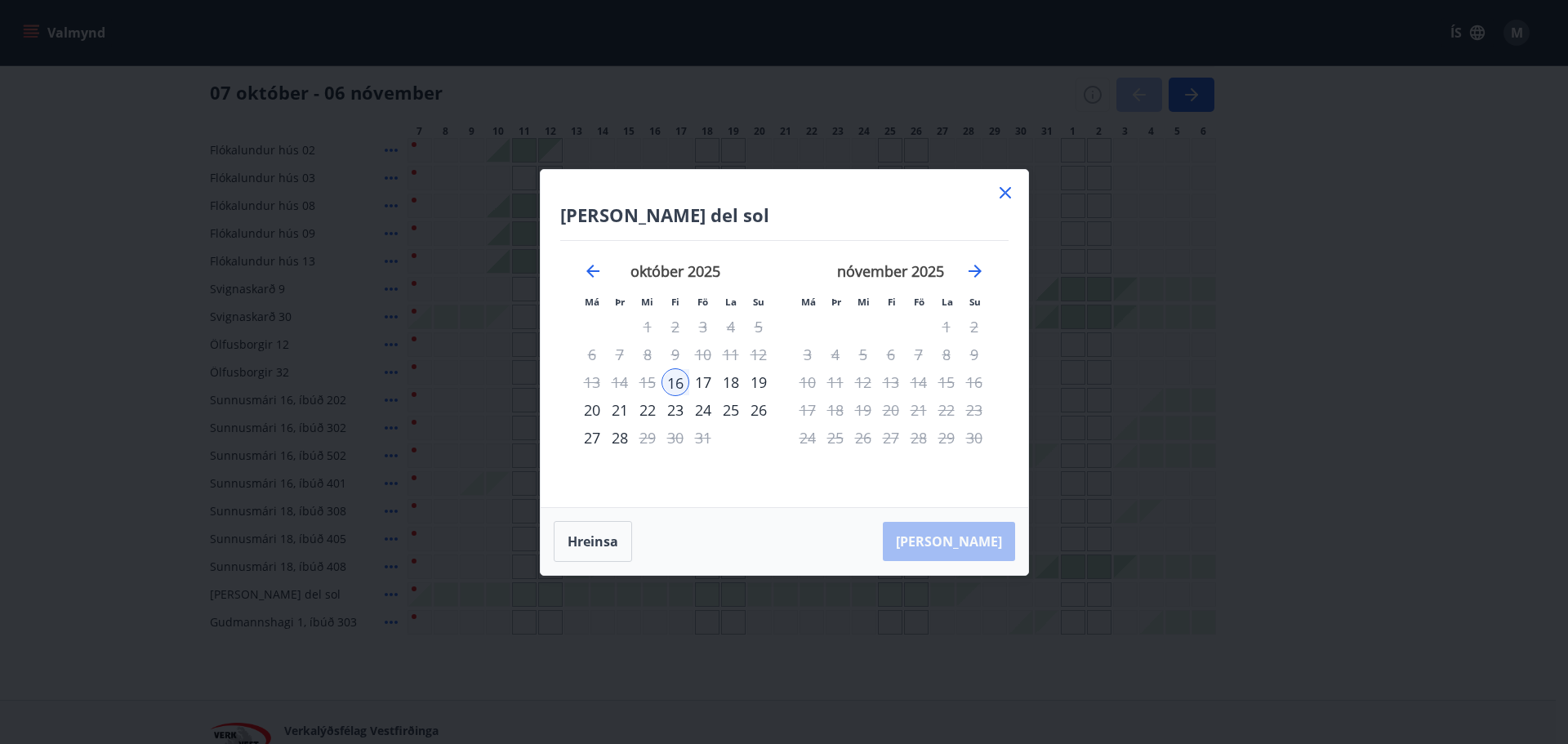
click at [1035, 602] on div "Gráir dagar eru ekki bókanlegir" at bounding box center [1047, 595] width 25 height 25
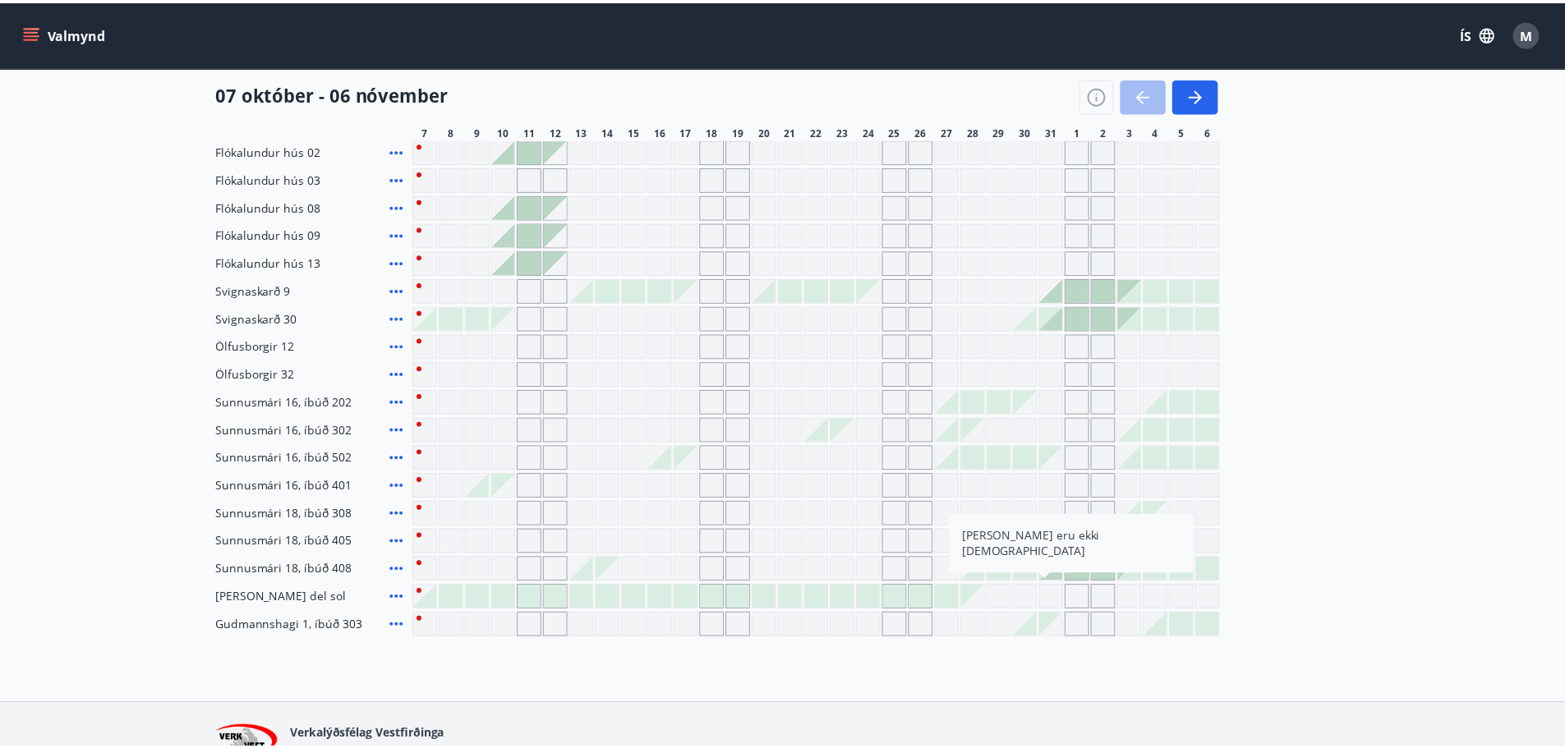
scroll to position [258, 0]
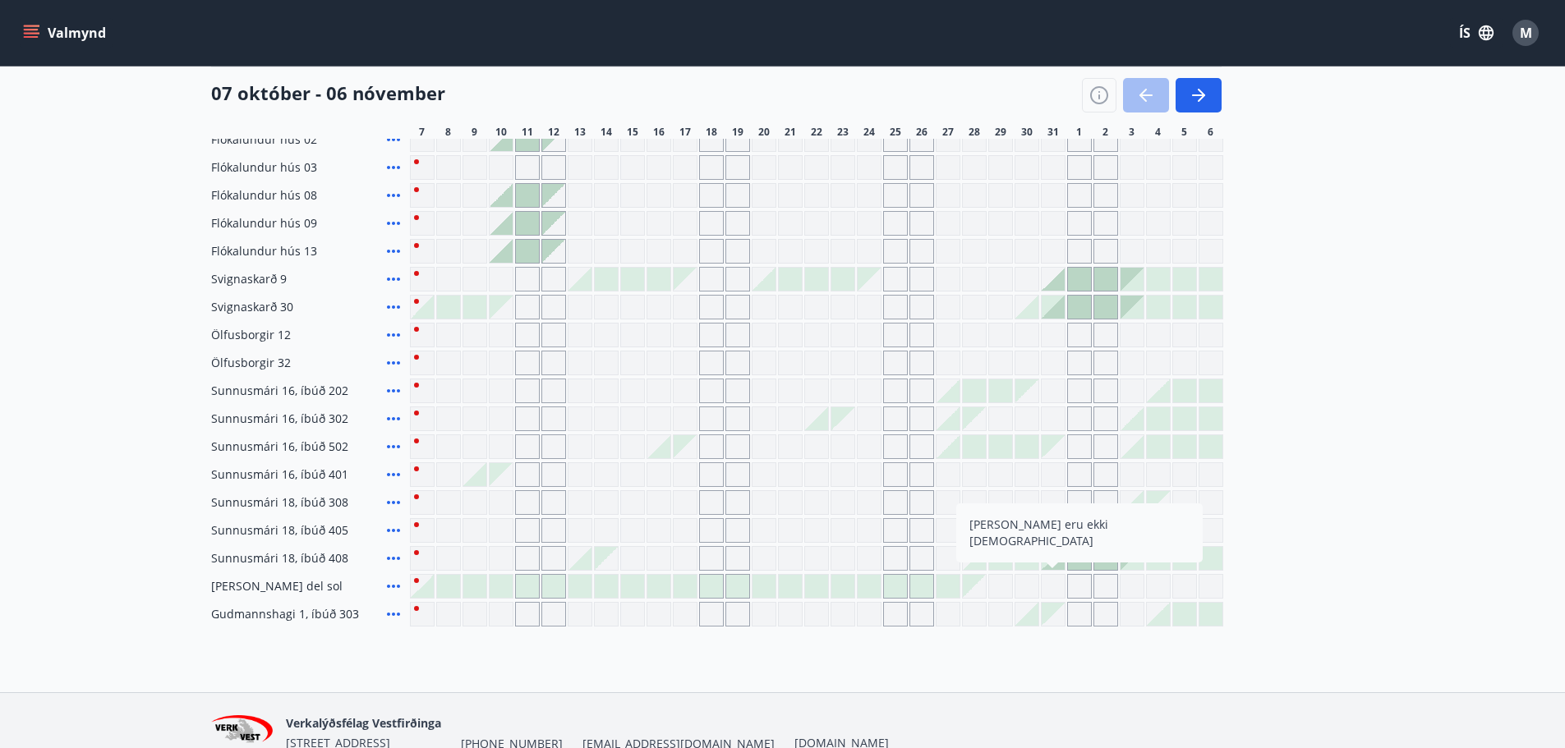
click at [1029, 661] on div "Bókunardagatal Svæði Allt Dagsetningar Veldu tímabil Svefnstæði +1 07 október -…" at bounding box center [782, 250] width 1565 height 885
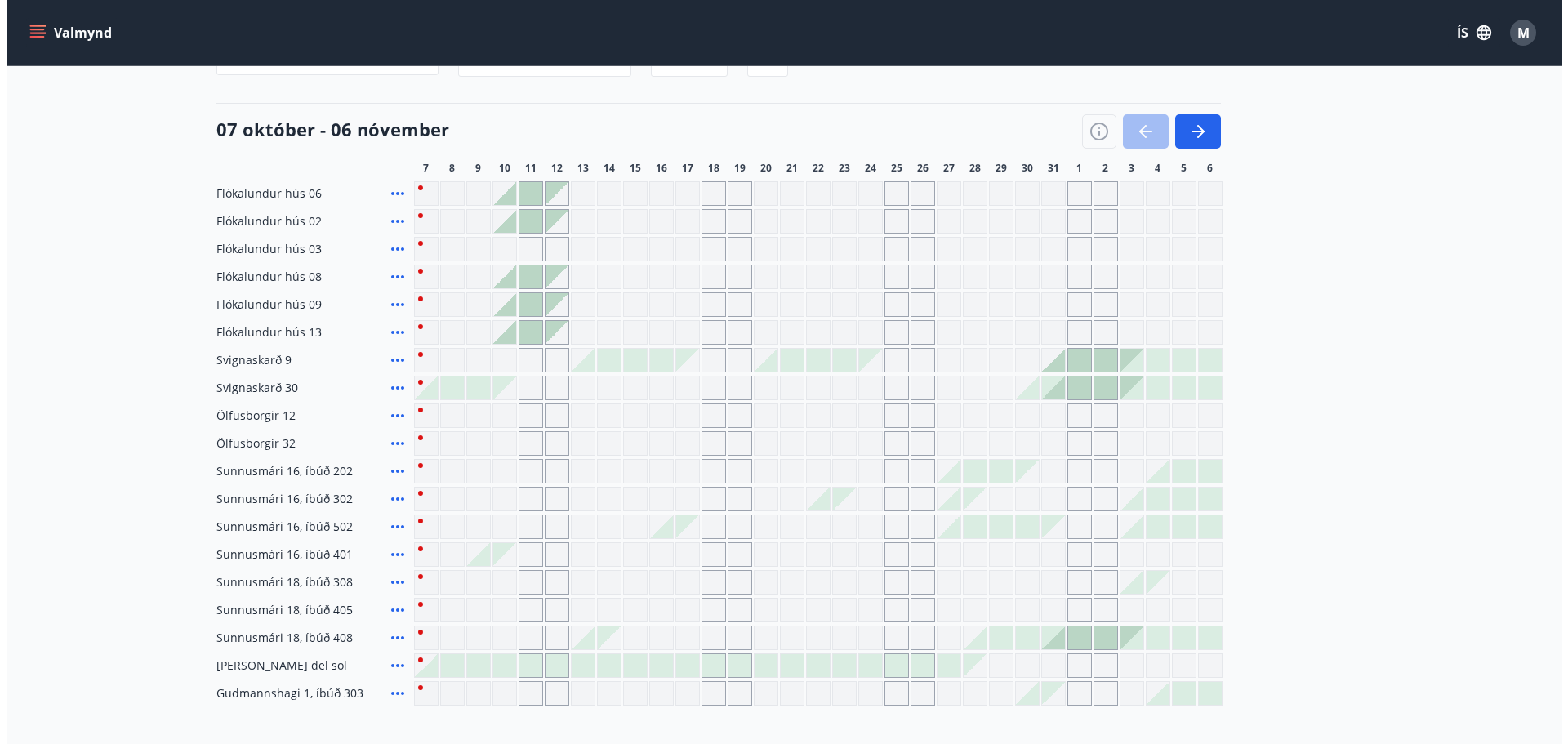
scroll to position [175, 0]
drag, startPoint x: 1155, startPoint y: 392, endPoint x: 1131, endPoint y: 418, distance: 35.4
click at [1155, 392] on div at bounding box center [1150, 387] width 23 height 23
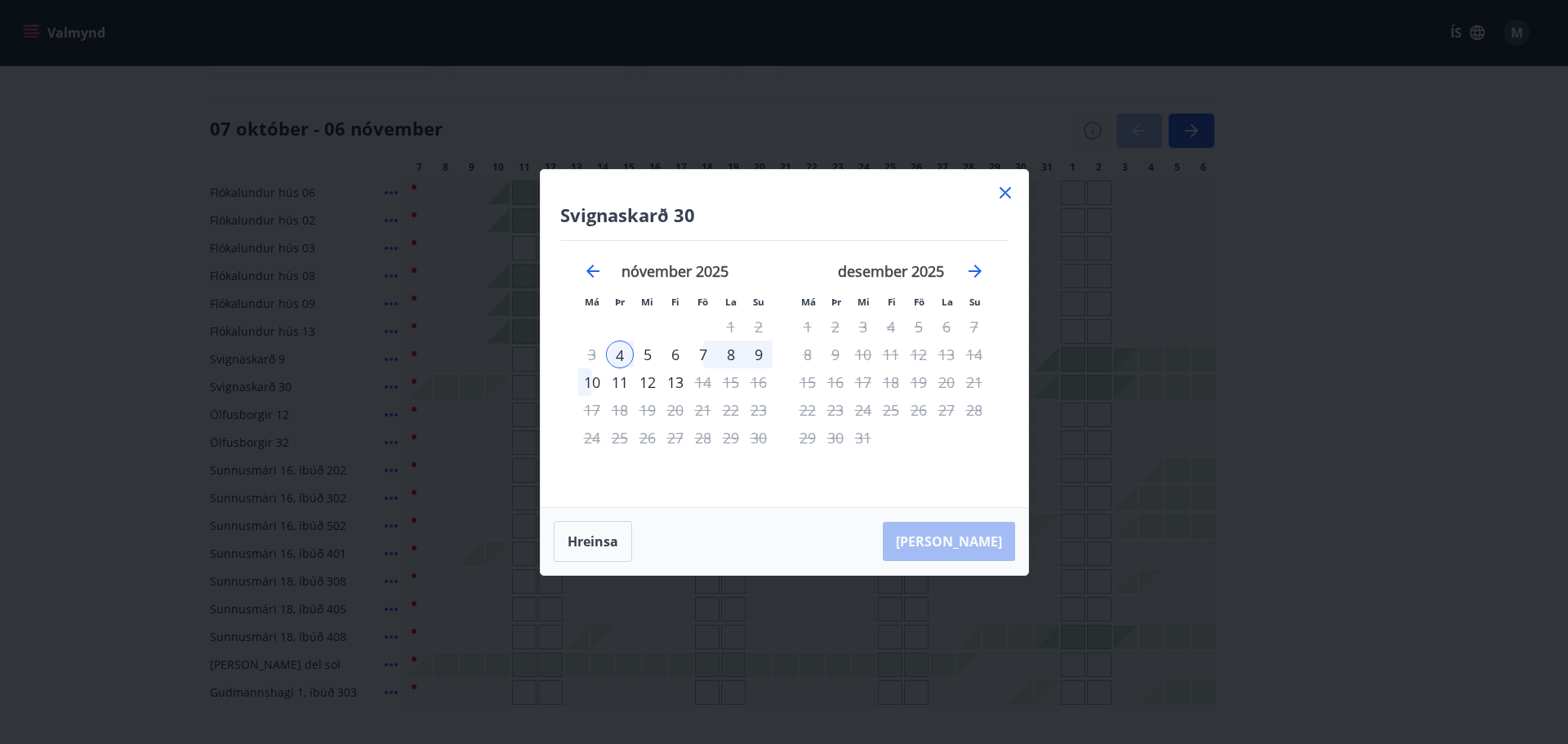
click at [996, 196] on icon at bounding box center [1005, 193] width 20 height 20
click at [1003, 192] on div "Gráir dagar eru ekki bókanlegir" at bounding box center [994, 192] width 25 height 25
click at [1523, 34] on div "M" at bounding box center [1516, 33] width 26 height 26
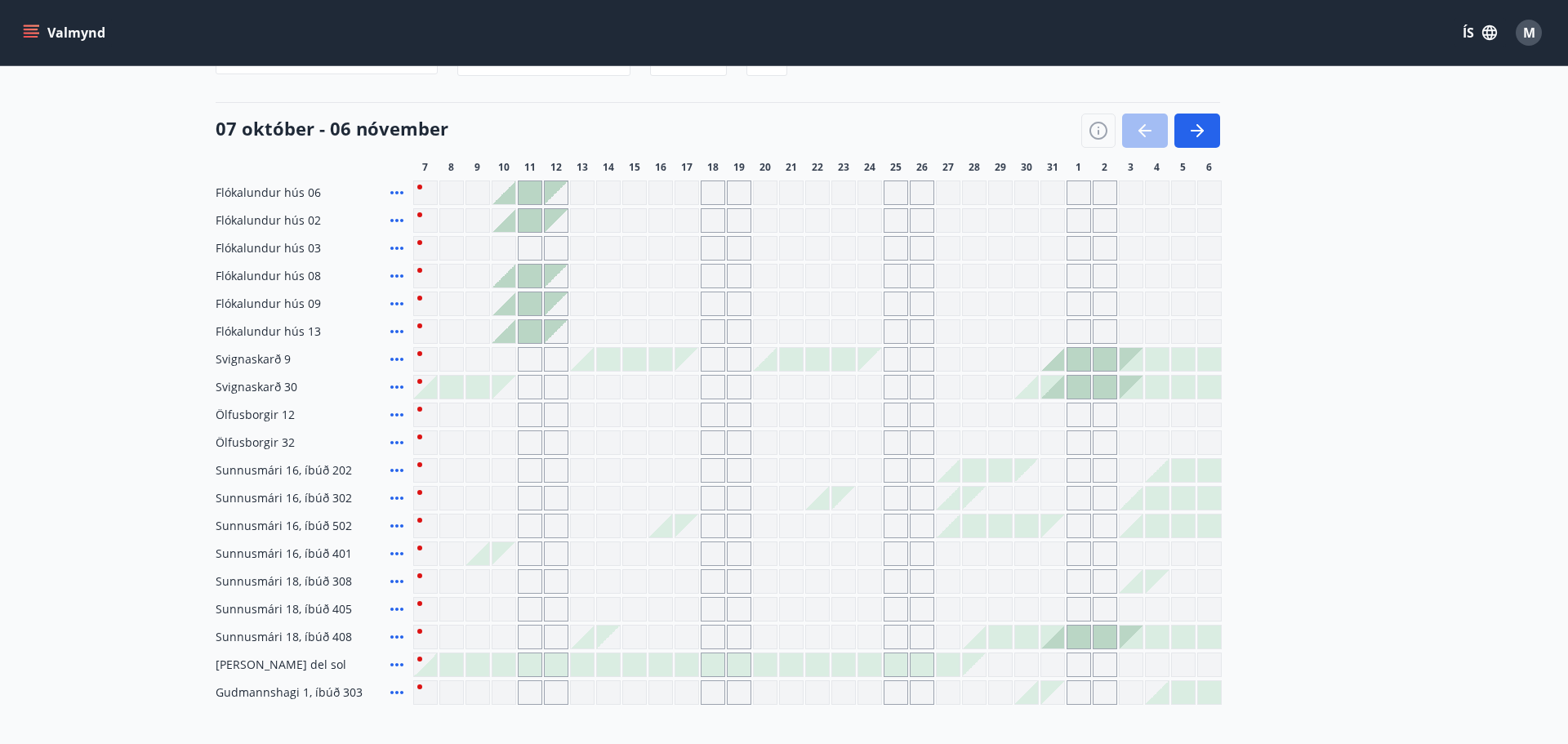
scroll to position [11, 0]
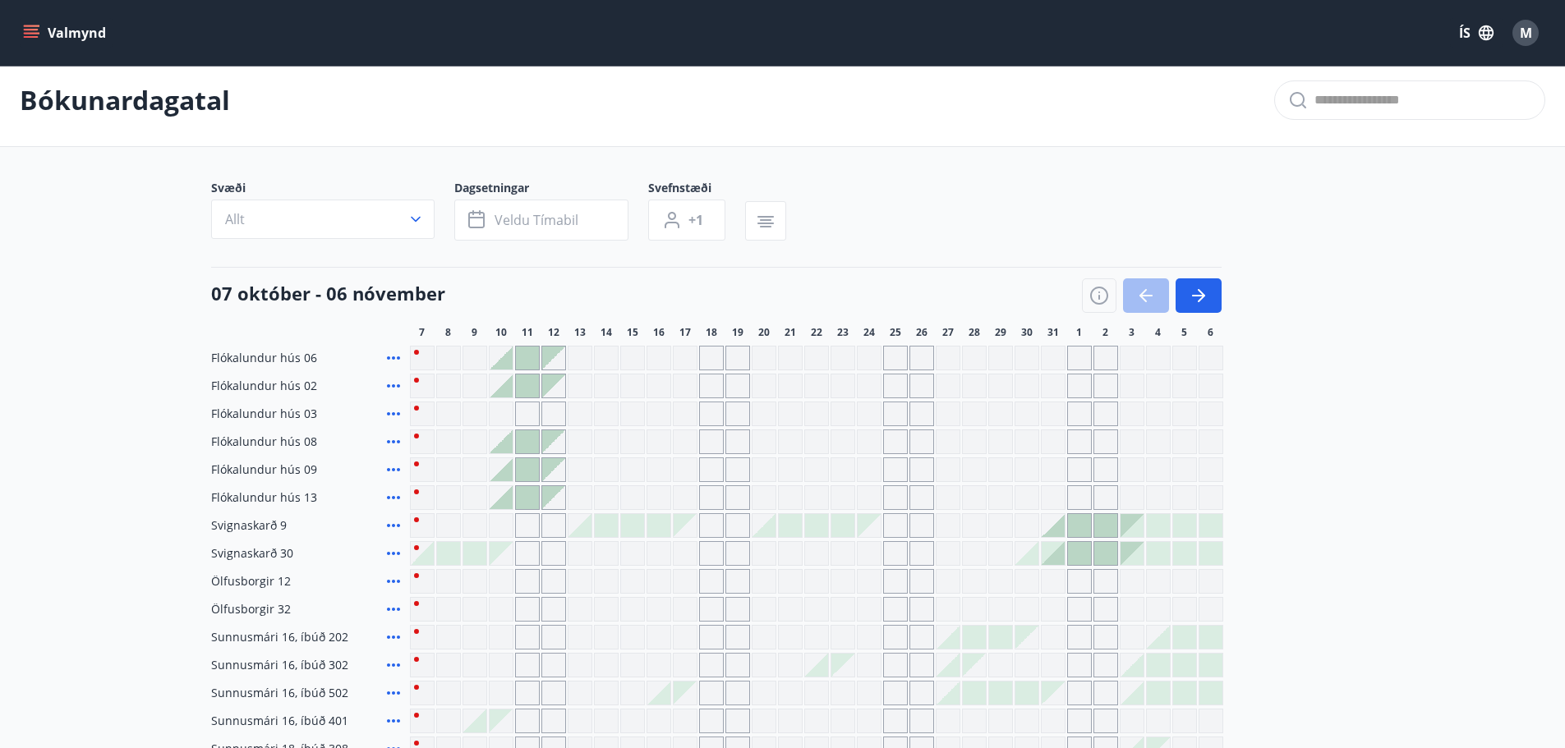
click at [1538, 33] on button "M" at bounding box center [1524, 32] width 39 height 39
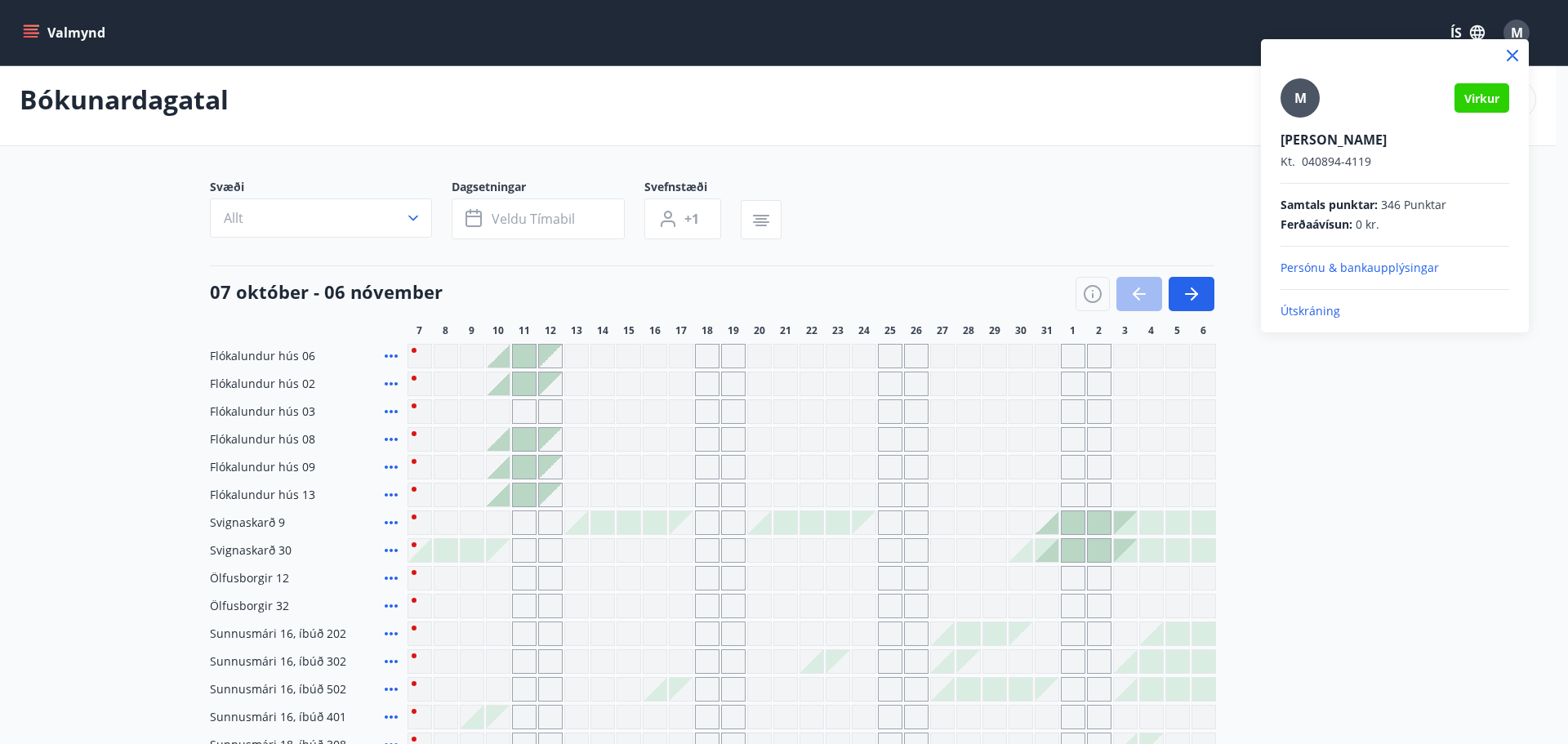
click at [1353, 311] on p "Útskráning" at bounding box center [1395, 311] width 229 height 16
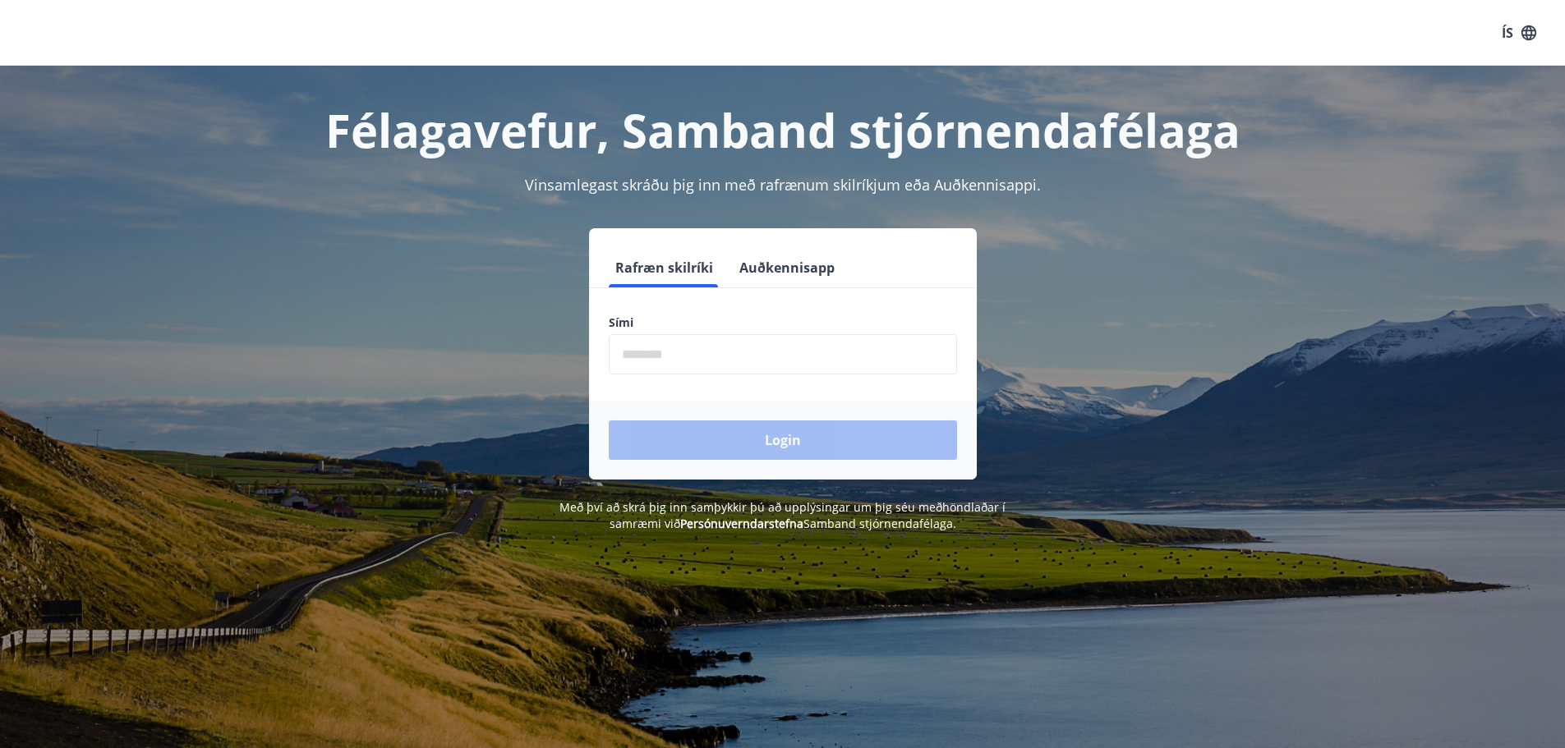
drag, startPoint x: 705, startPoint y: 333, endPoint x: 729, endPoint y: 356, distance: 33.1
click at [729, 356] on input "phone" at bounding box center [783, 354] width 348 height 40
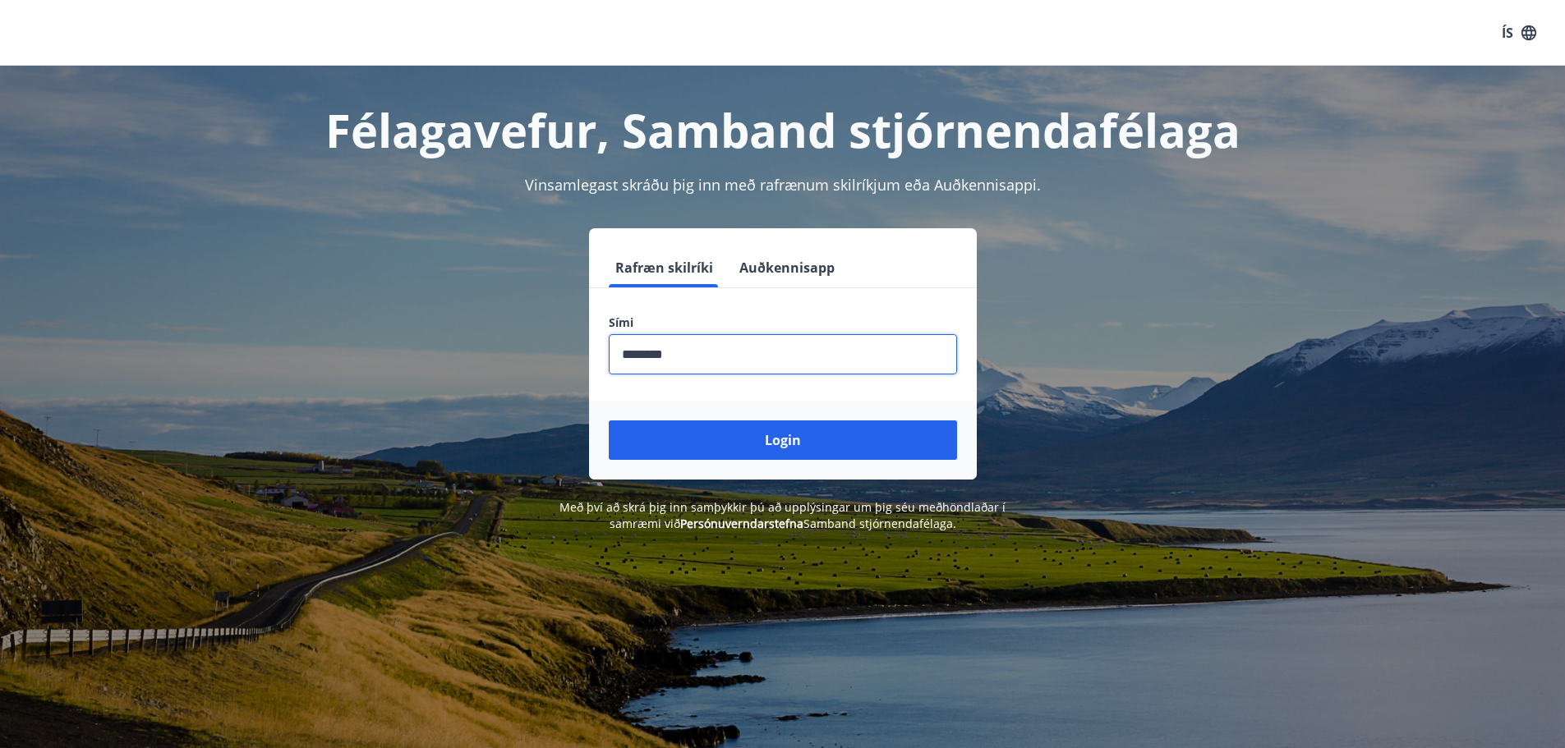
type input "********"
click at [609, 420] on button "Login" at bounding box center [783, 439] width 348 height 39
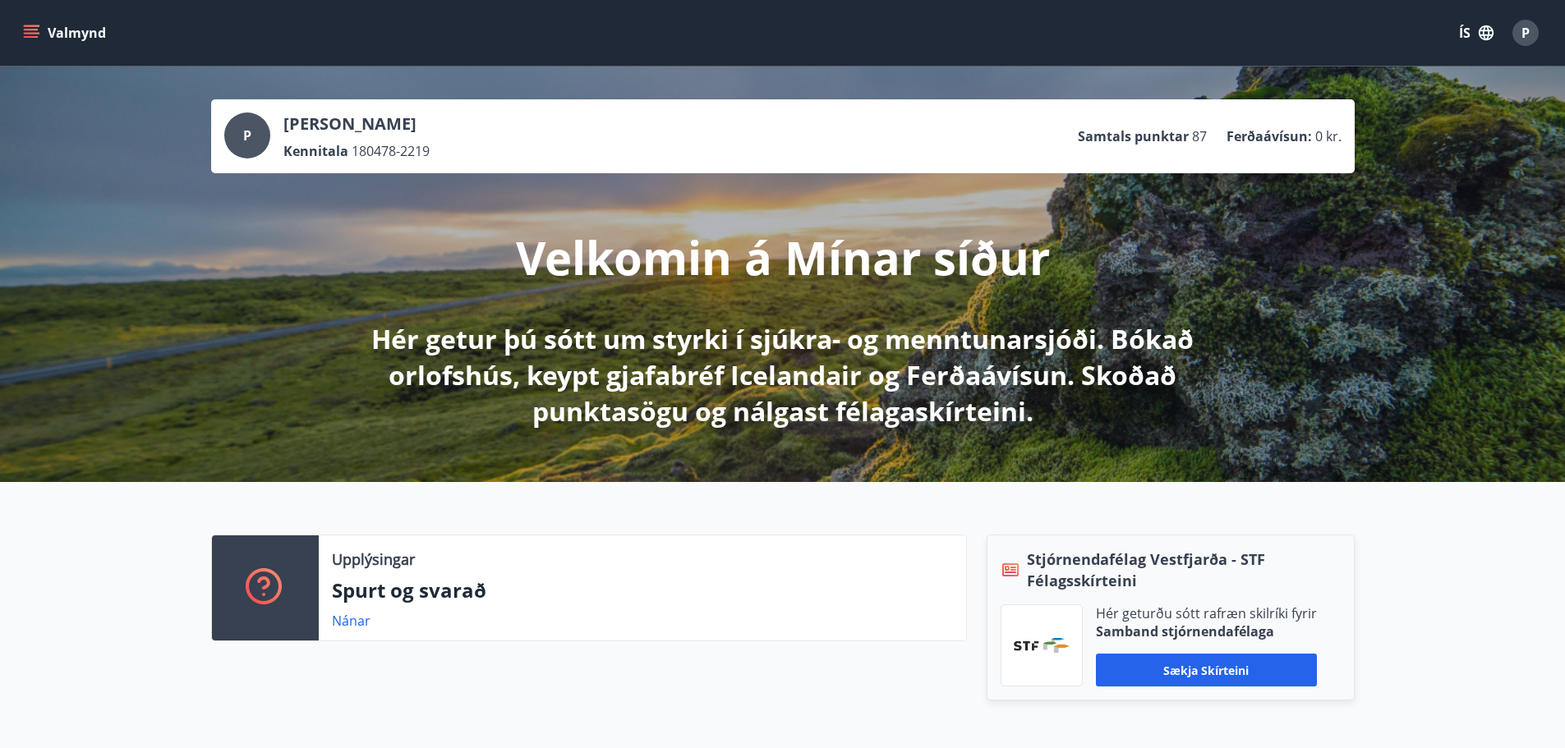
click at [23, 37] on icon "menu" at bounding box center [31, 33] width 16 height 16
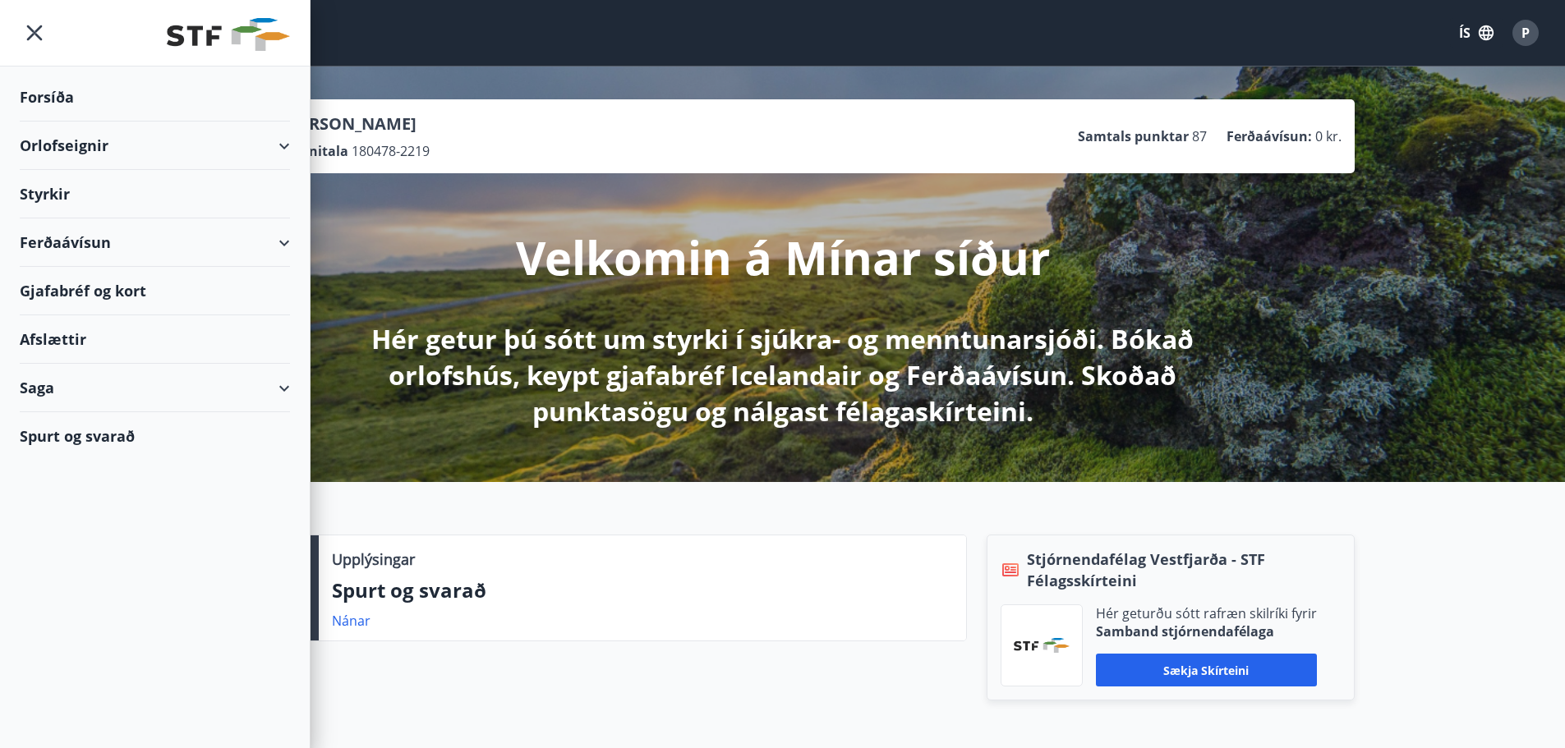
click at [144, 152] on div "Orlofseignir" at bounding box center [155, 146] width 270 height 48
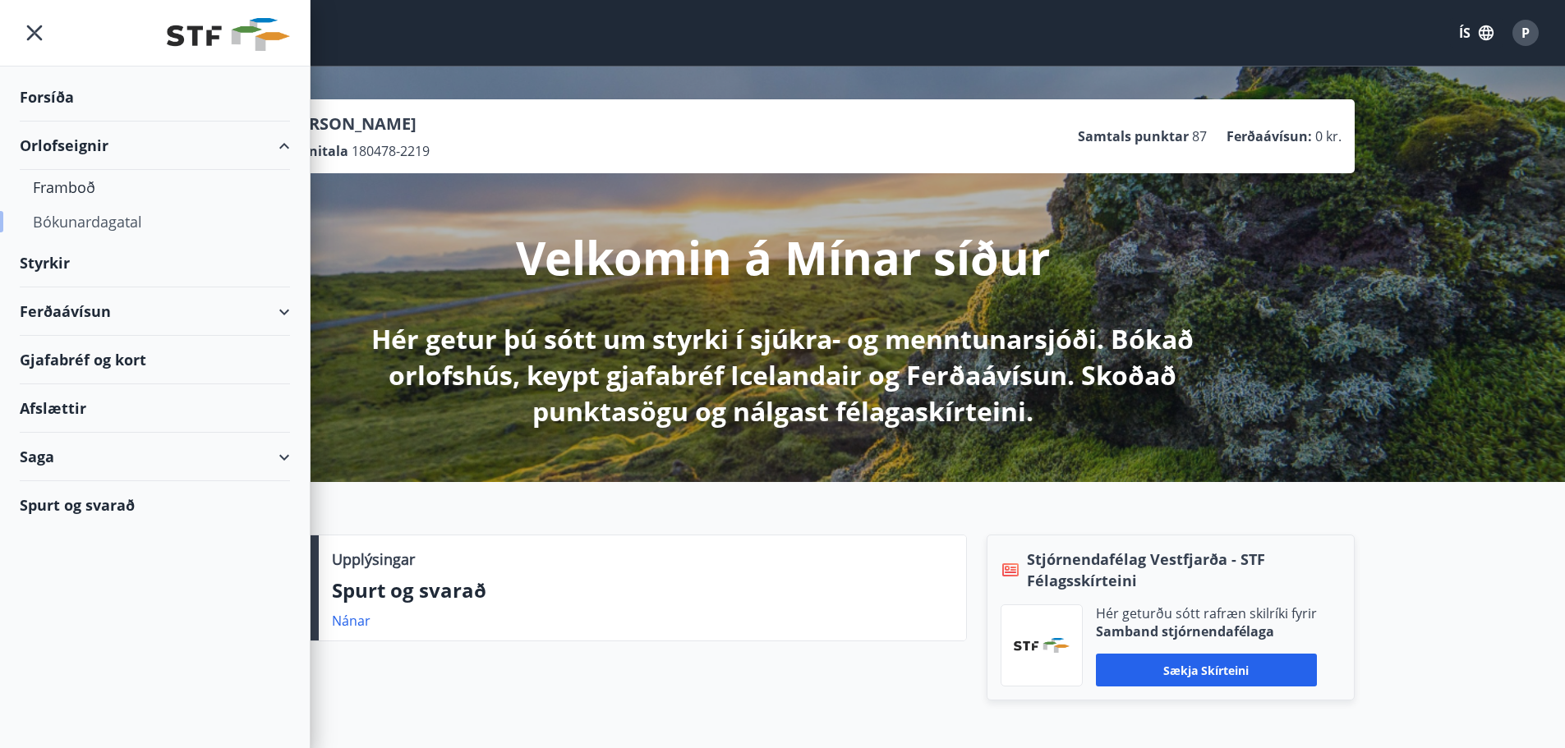
click at [128, 224] on div "Bókunardagatal" at bounding box center [155, 221] width 244 height 34
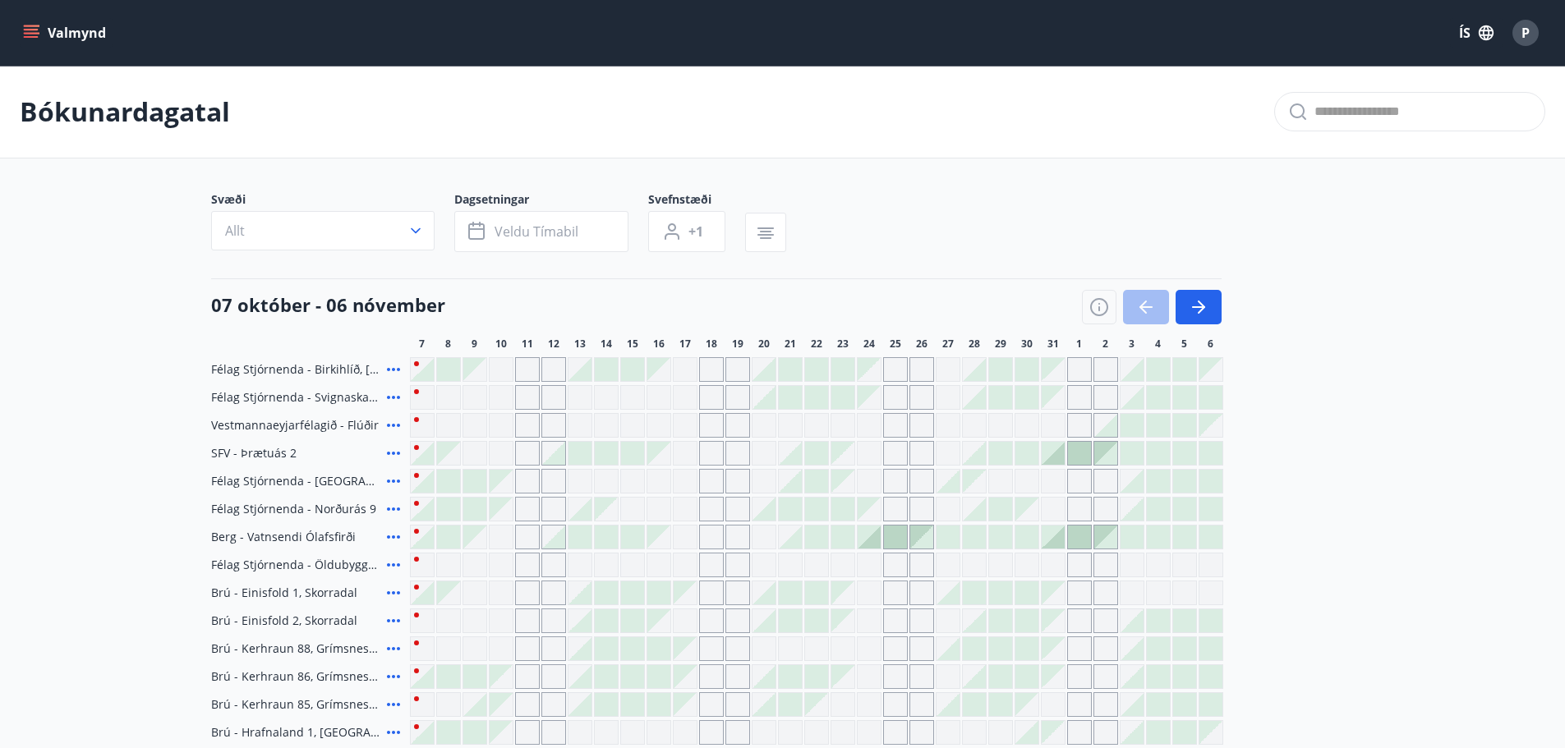
click at [1526, 39] on span "P" at bounding box center [1525, 33] width 8 height 18
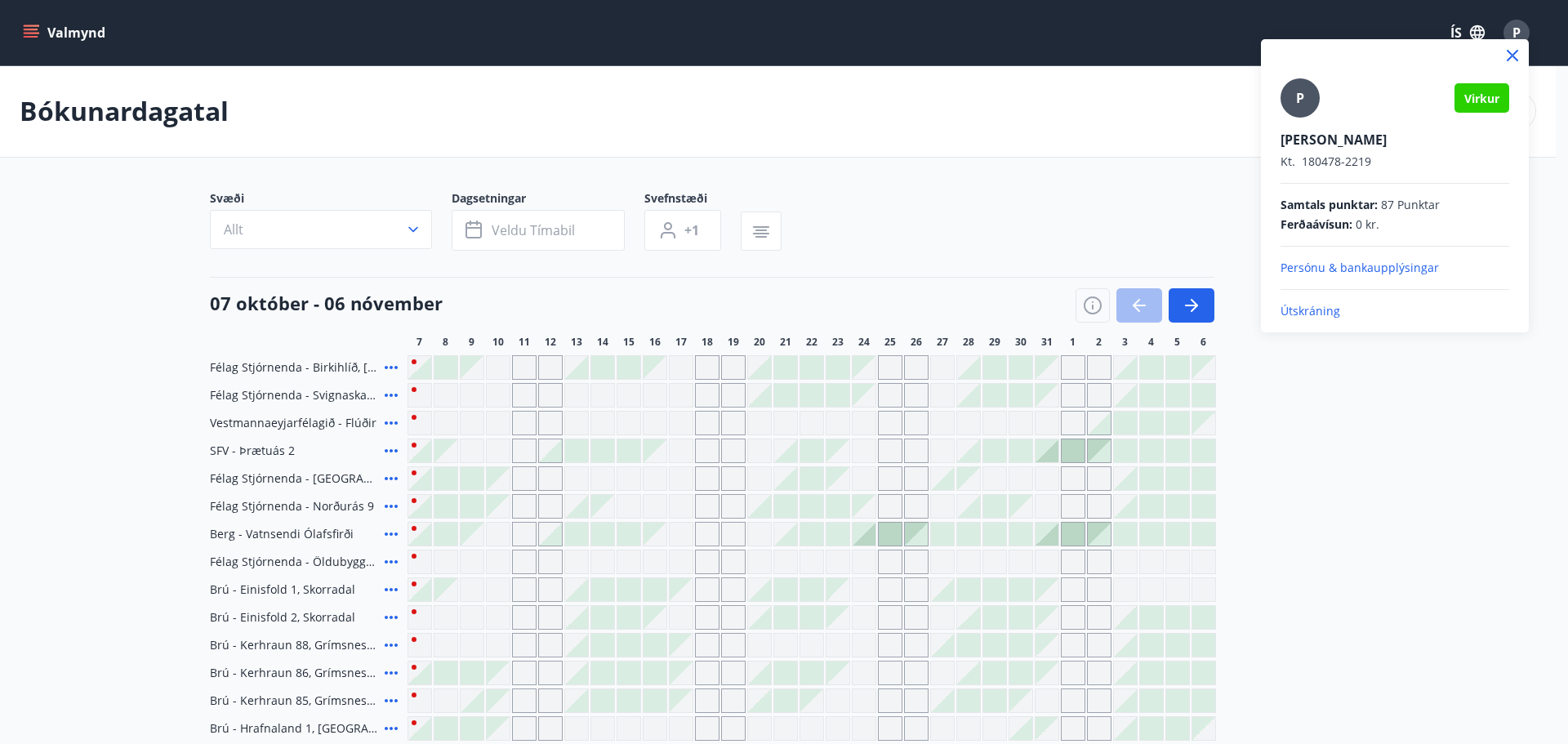
click at [1316, 316] on p "Útskráning" at bounding box center [1395, 311] width 229 height 16
